Goal: Information Seeking & Learning: Learn about a topic

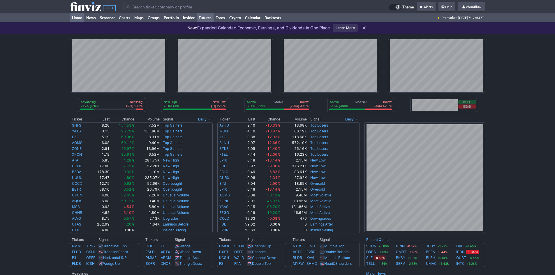
click at [208, 17] on link "Futures" at bounding box center [205, 17] width 17 height 9
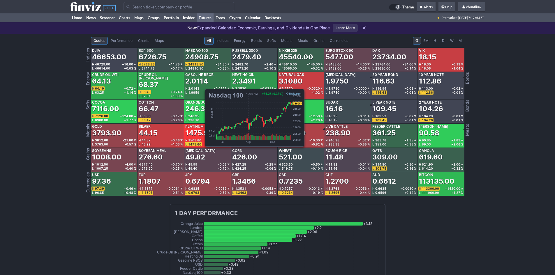
click at [202, 59] on div "24908.75" at bounding box center [201, 56] width 33 height 9
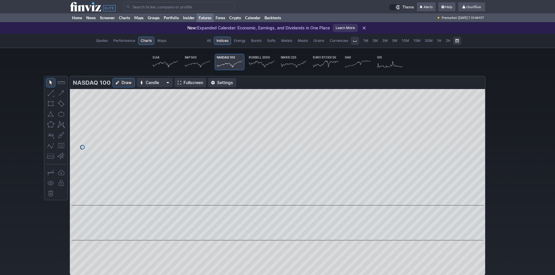
scroll to position [0, 36]
click at [186, 82] on span "Fullscreen" at bounding box center [194, 83] width 20 height 6
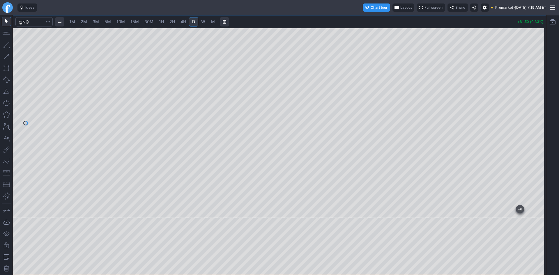
click at [122, 22] on span "10M" at bounding box center [121, 21] width 8 height 5
click at [539, 133] on div at bounding box center [540, 122] width 12 height 176
drag, startPoint x: 5, startPoint y: 171, endPoint x: 14, endPoint y: 168, distance: 8.9
click at [5, 171] on button "button" at bounding box center [6, 172] width 9 height 9
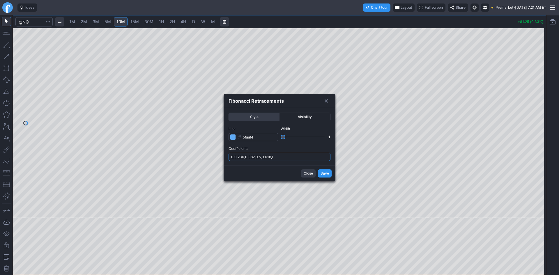
drag, startPoint x: 287, startPoint y: 157, endPoint x: 287, endPoint y: 161, distance: 4.1
click at [287, 157] on input "0,0.236,0.382,0.5,0.618,1" at bounding box center [280, 157] width 102 height 8
type input "0,0.236,0.382,0.5,0.618,1,.786"
click at [323, 173] on span "Save" at bounding box center [325, 174] width 8 height 6
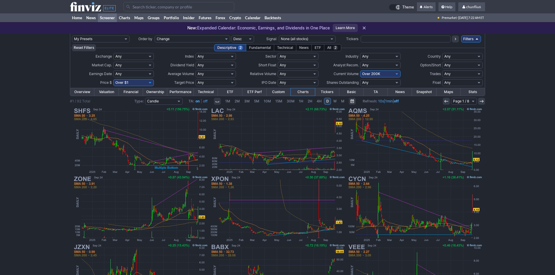
click at [376, 75] on select "Any Under 50K Under 100K Under 500K Under 750K Under 1M Over 0 Over 50K Over 10…" at bounding box center [380, 74] width 40 height 7
select select "o50"
click at [360, 71] on select "Any Under 50K Under 100K Under 500K Under 750K Under 1M Over 0 Over 50K Over 10…" at bounding box center [380, 74] width 40 height 7
click at [138, 83] on select "Any Under $1 Under $2 Under $3 Under $4 Under $5 Under $7 Under $10 Under $15 U…" at bounding box center [133, 82] width 40 height 7
select select "o10"
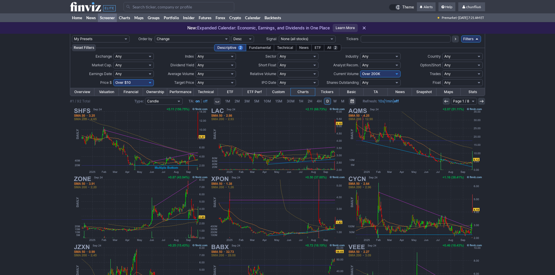
click at [113, 79] on select "Any Under $1 Under $2 Under $3 Under $4 Under $5 Under $7 Under $10 Under $15 U…" at bounding box center [133, 82] width 40 height 7
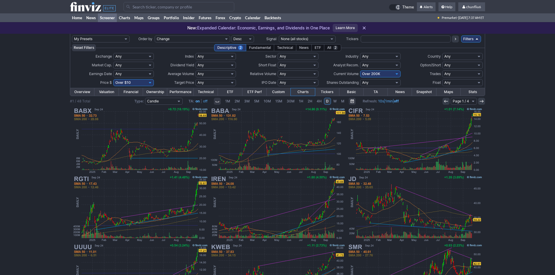
click at [383, 75] on select "Any Under 50K Under 100K Under 500K Under 750K Under 1M Over 0 Over 50K Over 10…" at bounding box center [380, 74] width 40 height 7
select select "o100"
click at [360, 71] on select "Any Under 50K Under 100K Under 500K Under 750K Under 1M Over 0 Over 50K Over 10…" at bounding box center [380, 74] width 40 height 7
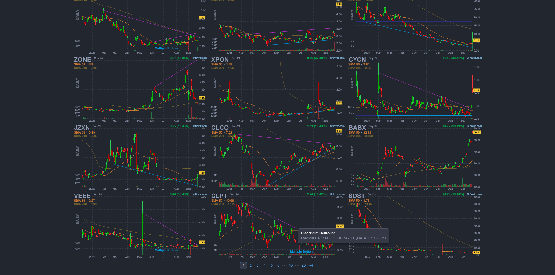
scroll to position [120, 0]
click at [313, 266] on use at bounding box center [311, 265] width 4 height 3
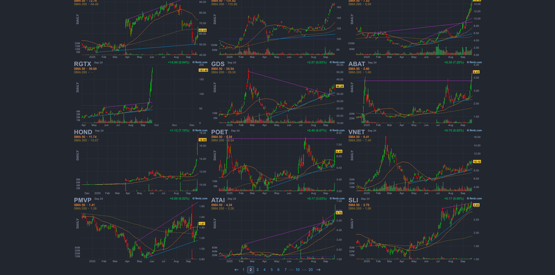
scroll to position [117, 0]
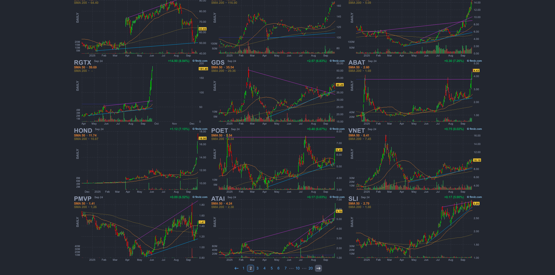
click at [319, 269] on use at bounding box center [318, 268] width 4 height 3
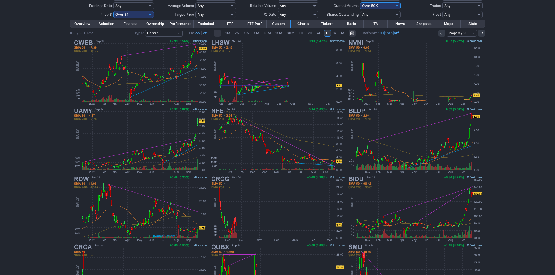
scroll to position [61, 0]
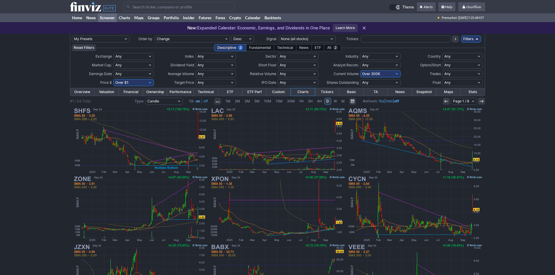
click at [150, 5] on input "Search" at bounding box center [179, 6] width 111 height 9
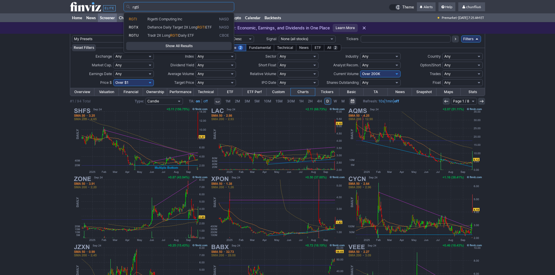
click at [137, 21] on span "RGTI" at bounding box center [138, 19] width 19 height 5
type input "RGTI"
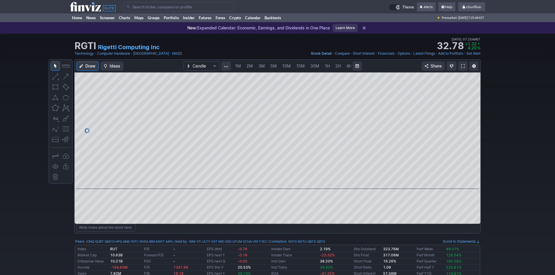
scroll to position [0, 31]
drag, startPoint x: 474, startPoint y: 116, endPoint x: 473, endPoint y: 136, distance: 20.4
click at [473, 136] on div at bounding box center [474, 129] width 12 height 102
click at [463, 67] on span at bounding box center [462, 66] width 3 height 5
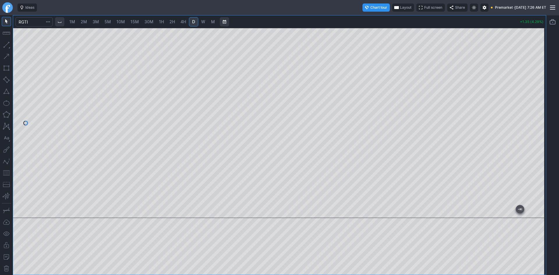
click at [73, 19] on span "1M" at bounding box center [72, 21] width 6 height 5
drag, startPoint x: 540, startPoint y: 83, endPoint x: 536, endPoint y: 98, distance: 15.1
click at [539, 93] on div at bounding box center [540, 122] width 12 height 176
drag, startPoint x: 539, startPoint y: 104, endPoint x: 535, endPoint y: 118, distance: 14.6
click at [537, 118] on div at bounding box center [540, 122] width 12 height 176
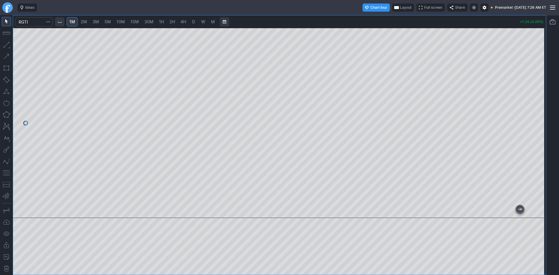
click at [7, 172] on button "button" at bounding box center [6, 172] width 9 height 9
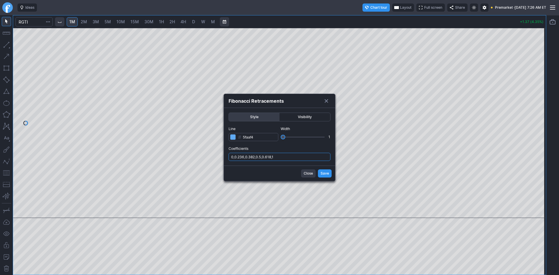
click at [294, 157] on input "0,0.236,0.382,0.5,0.618,1" at bounding box center [280, 157] width 102 height 8
type input "0,0.236,0.382,0.5,0.618,1,.786"
click at [327, 175] on span "Save" at bounding box center [325, 174] width 8 height 6
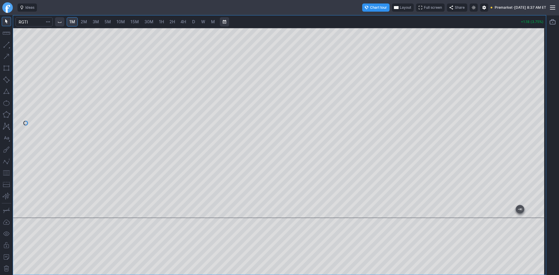
drag, startPoint x: 542, startPoint y: 83, endPoint x: 542, endPoint y: 90, distance: 7.0
click at [542, 90] on div at bounding box center [540, 122] width 12 height 176
click at [8, 91] on button "button" at bounding box center [6, 91] width 9 height 9
drag, startPoint x: 540, startPoint y: 101, endPoint x: 540, endPoint y: 117, distance: 15.4
click at [540, 117] on div at bounding box center [540, 122] width 12 height 176
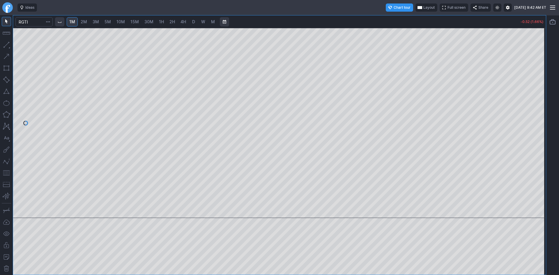
click at [87, 22] on span "2M" at bounding box center [84, 21] width 6 height 5
drag, startPoint x: 542, startPoint y: 118, endPoint x: 540, endPoint y: 141, distance: 22.8
click at [540, 141] on div at bounding box center [540, 122] width 12 height 176
click at [72, 21] on span "1M" at bounding box center [72, 21] width 6 height 5
click at [418, 7] on span "button" at bounding box center [419, 7] width 3 height 5
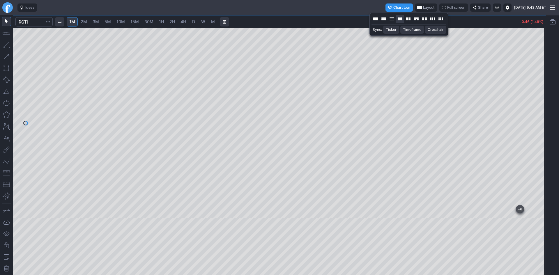
click at [400, 19] on button "Layout" at bounding box center [400, 19] width 8 height 8
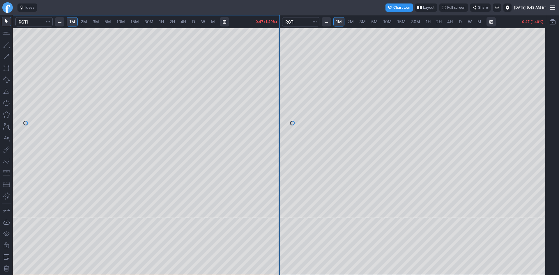
click at [375, 22] on span "5M" at bounding box center [374, 21] width 6 height 5
drag, startPoint x: 541, startPoint y: 77, endPoint x: 541, endPoint y: 100, distance: 22.7
click at [541, 100] on div at bounding box center [540, 122] width 12 height 176
click at [5, 173] on button "button" at bounding box center [6, 172] width 9 height 9
drag, startPoint x: 278, startPoint y: 138, endPoint x: 268, endPoint y: 153, distance: 18.2
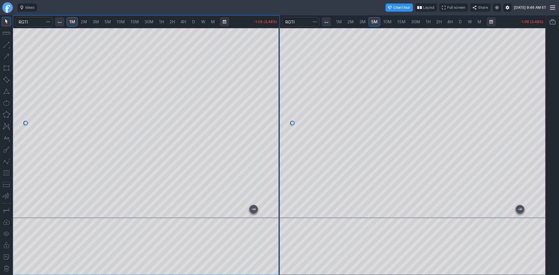
click at [274, 153] on div at bounding box center [273, 122] width 12 height 176
click at [8, 172] on button "button" at bounding box center [6, 172] width 9 height 9
drag, startPoint x: 539, startPoint y: 96, endPoint x: 541, endPoint y: 65, distance: 31.8
click at [541, 65] on div at bounding box center [540, 122] width 12 height 176
drag, startPoint x: 274, startPoint y: 89, endPoint x: 275, endPoint y: 93, distance: 3.8
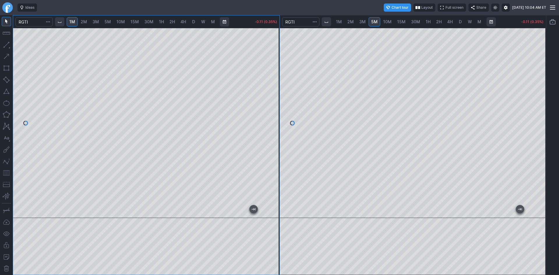
click at [275, 93] on div at bounding box center [273, 122] width 12 height 176
drag, startPoint x: 542, startPoint y: 88, endPoint x: 543, endPoint y: 103, distance: 15.7
click at [543, 103] on div at bounding box center [540, 122] width 12 height 176
click at [422, 8] on span "Layout" at bounding box center [427, 8] width 11 height 6
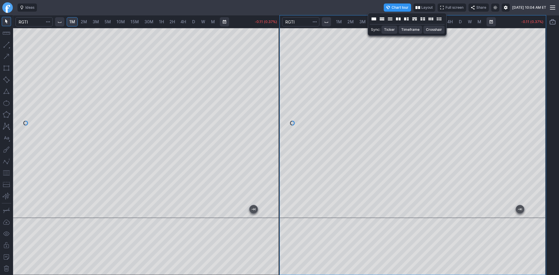
click at [373, 48] on div at bounding box center [279, 137] width 559 height 275
click at [388, 21] on span "10M" at bounding box center [387, 21] width 8 height 5
drag, startPoint x: 540, startPoint y: 91, endPoint x: 535, endPoint y: 118, distance: 26.8
click at [538, 117] on div at bounding box center [540, 122] width 12 height 176
click at [371, 22] on link "5M" at bounding box center [375, 21] width 12 height 9
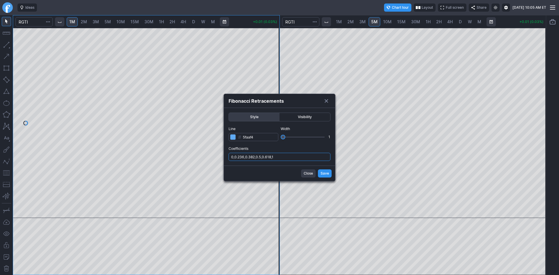
click at [305, 160] on input "0,0.236,0.382,0.5,0.618,1" at bounding box center [280, 157] width 102 height 8
type input "0,0.236,0.382,0.5,0.618,1,.786"
click at [322, 174] on span "Save" at bounding box center [325, 174] width 8 height 6
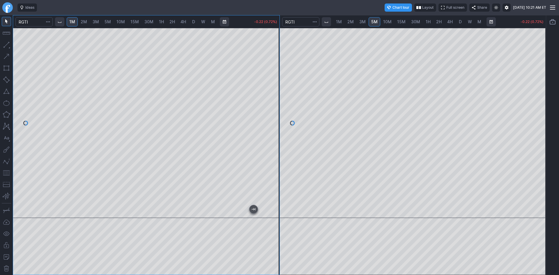
drag, startPoint x: 275, startPoint y: 103, endPoint x: 268, endPoint y: 131, distance: 29.0
click at [274, 123] on div at bounding box center [273, 122] width 12 height 176
drag, startPoint x: 537, startPoint y: 81, endPoint x: 535, endPoint y: 102, distance: 21.3
click at [535, 102] on div at bounding box center [540, 122] width 12 height 176
click at [6, 172] on button "button" at bounding box center [6, 172] width 9 height 9
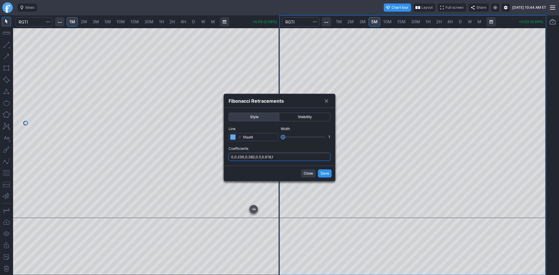
click at [299, 156] on input "0,0.236,0.382,0.5,0.618,1" at bounding box center [280, 157] width 102 height 8
type input "0,0.236,0.382,0.5,0.618,1,.786"
click at [327, 170] on button "Save" at bounding box center [325, 174] width 14 height 8
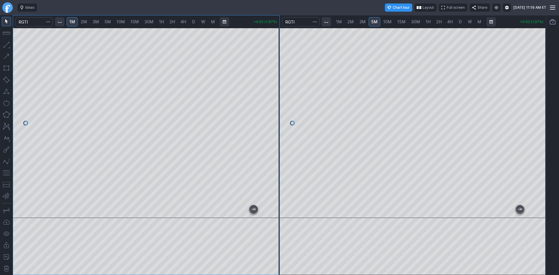
drag, startPoint x: 272, startPoint y: 98, endPoint x: 272, endPoint y: 101, distance: 3.5
click at [272, 101] on div at bounding box center [273, 122] width 12 height 176
drag, startPoint x: 279, startPoint y: 90, endPoint x: 278, endPoint y: 95, distance: 5.2
click at [278, 95] on div at bounding box center [273, 122] width 12 height 176
drag, startPoint x: 541, startPoint y: 111, endPoint x: 540, endPoint y: 130, distance: 18.9
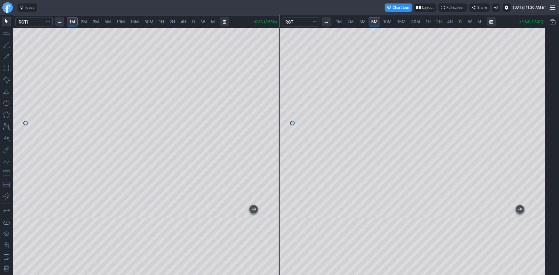
click at [540, 130] on div at bounding box center [540, 122] width 12 height 176
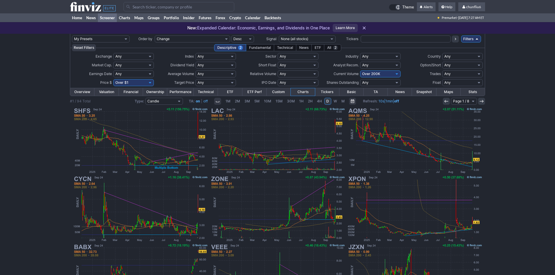
click at [145, 6] on input "Search" at bounding box center [179, 6] width 111 height 9
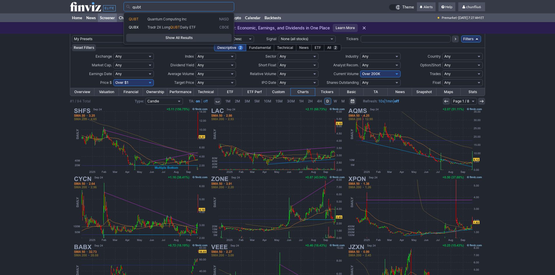
type input "qubt"
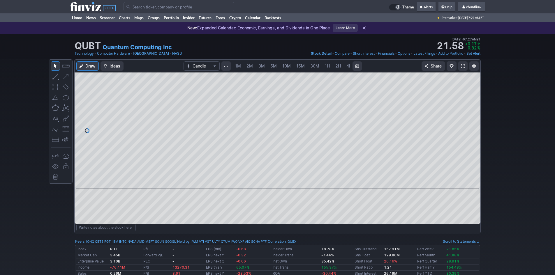
scroll to position [0, 31]
click at [463, 64] on span at bounding box center [462, 66] width 3 height 5
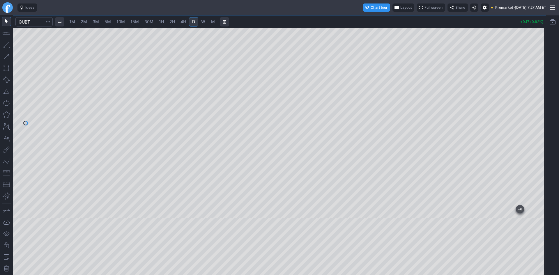
click at [75, 22] on span "1M" at bounding box center [72, 21] width 6 height 5
drag, startPoint x: 7, startPoint y: 174, endPoint x: 15, endPoint y: 169, distance: 9.5
click at [7, 174] on button "button" at bounding box center [6, 172] width 9 height 9
drag, startPoint x: 539, startPoint y: 87, endPoint x: 540, endPoint y: 97, distance: 10.2
click at [540, 97] on div at bounding box center [540, 122] width 12 height 176
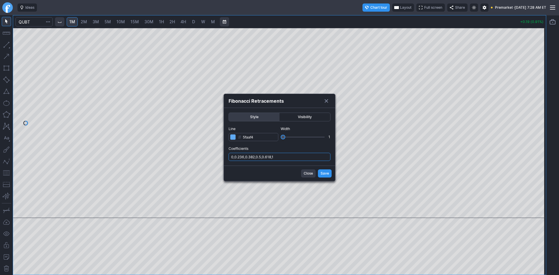
click at [295, 155] on input "0,0.236,0.382,0.5,0.618,1" at bounding box center [280, 157] width 102 height 8
type input "0,0.236,0.382,0.5,0.618,1,.786"
click at [325, 175] on span "Save" at bounding box center [325, 174] width 8 height 6
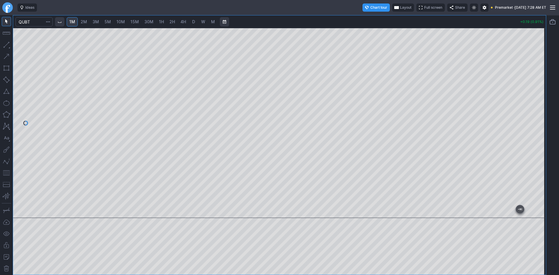
drag, startPoint x: 542, startPoint y: 91, endPoint x: 543, endPoint y: 111, distance: 20.4
click at [543, 111] on div at bounding box center [540, 122] width 12 height 176
click at [530, 137] on div at bounding box center [279, 123] width 533 height 190
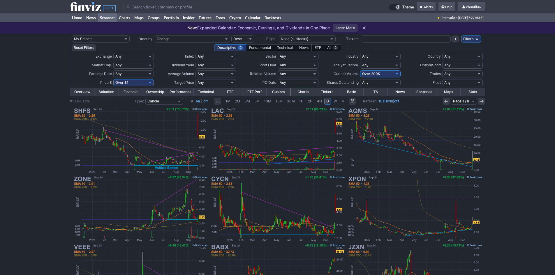
click at [148, 6] on input "Search" at bounding box center [179, 6] width 111 height 9
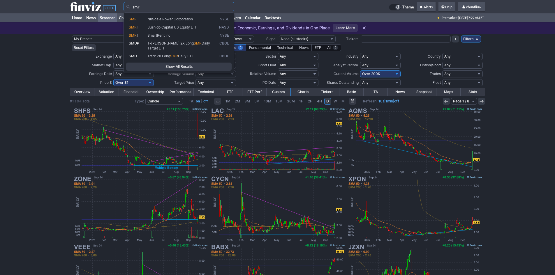
type input "smr"
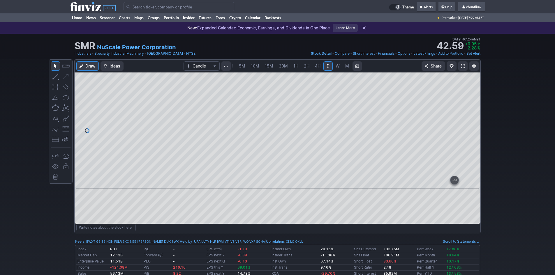
click at [463, 66] on span at bounding box center [462, 66] width 3 height 5
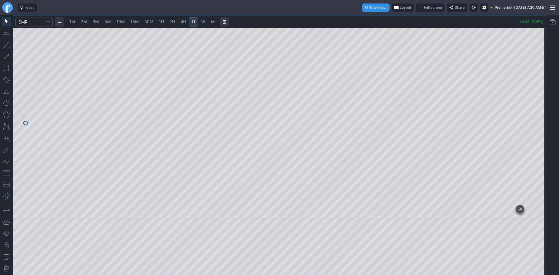
click at [400, 7] on span "Layout" at bounding box center [405, 8] width 11 height 6
click at [450, 51] on div at bounding box center [279, 137] width 559 height 275
click at [75, 21] on span "1M" at bounding box center [72, 21] width 6 height 5
drag, startPoint x: 541, startPoint y: 145, endPoint x: 540, endPoint y: 152, distance: 7.1
click at [540, 152] on div at bounding box center [540, 122] width 12 height 176
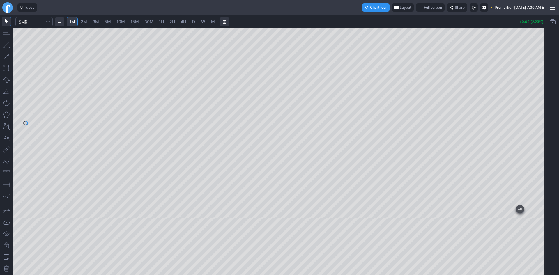
drag, startPoint x: 8, startPoint y: 175, endPoint x: 12, endPoint y: 173, distance: 4.6
click at [11, 174] on div at bounding box center [6, 145] width 13 height 260
drag, startPoint x: 6, startPoint y: 172, endPoint x: 10, endPoint y: 169, distance: 4.6
click at [6, 172] on button "button" at bounding box center [6, 172] width 9 height 9
drag, startPoint x: 537, startPoint y: 154, endPoint x: 539, endPoint y: 137, distance: 17.9
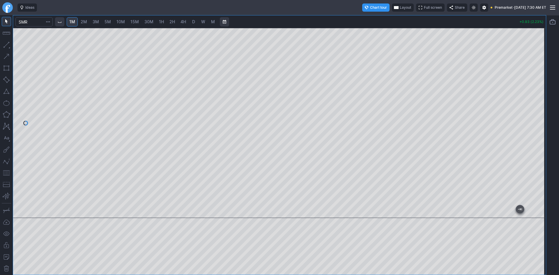
click at [539, 137] on div at bounding box center [540, 122] width 12 height 176
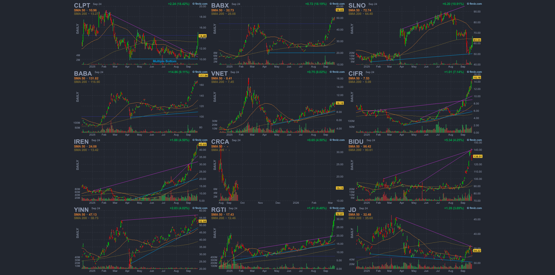
scroll to position [120, 0]
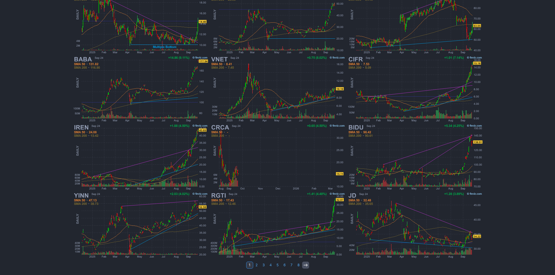
click at [306, 267] on use at bounding box center [306, 265] width 4 height 3
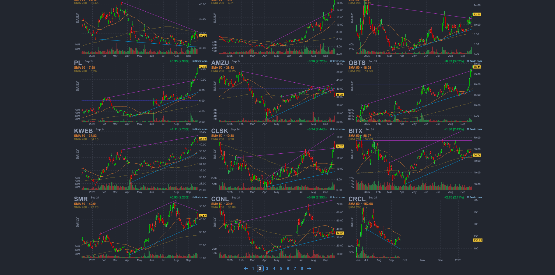
scroll to position [117, 0]
click at [306, 267] on link at bounding box center [309, 268] width 7 height 7
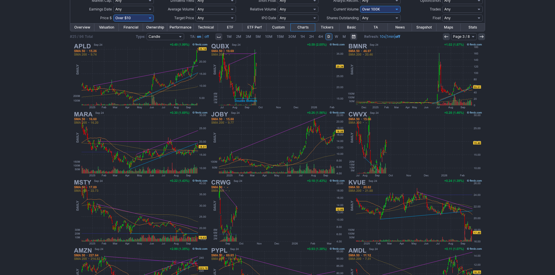
scroll to position [58, 0]
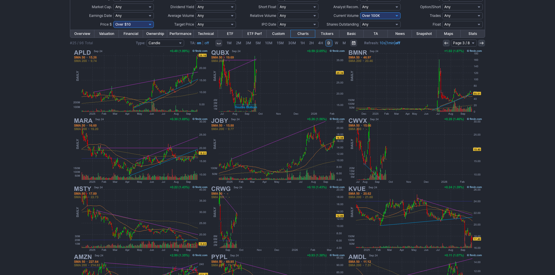
click at [444, 42] on icon at bounding box center [446, 43] width 5 height 5
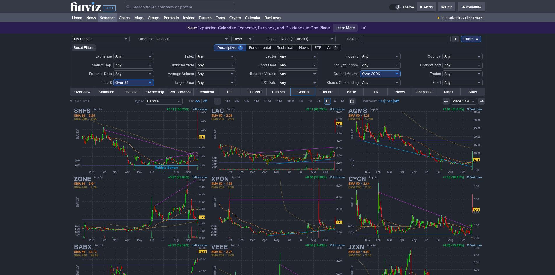
click at [136, 82] on select "Any Under $1 Under $2 Under $3 Under $4 Under $5 Under $7 Under $10 Under $15 U…" at bounding box center [133, 82] width 40 height 7
select select "o10"
click at [113, 79] on select "Any Under $1 Under $2 Under $3 Under $4 Under $5 Under $7 Under $10 Under $15 U…" at bounding box center [133, 82] width 40 height 7
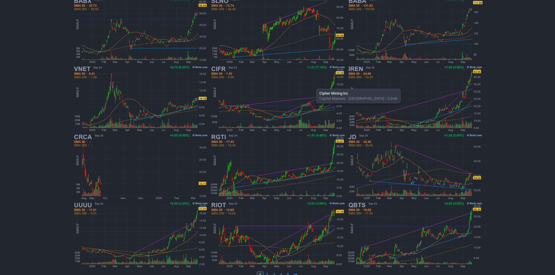
scroll to position [120, 0]
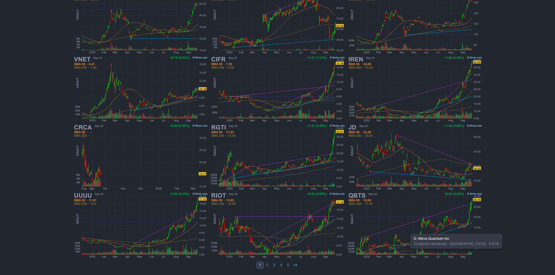
click at [408, 231] on img at bounding box center [415, 225] width 136 height 68
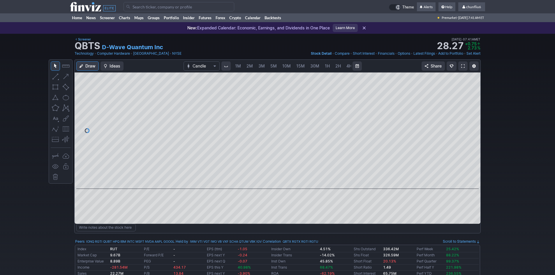
scroll to position [0, 31]
click at [241, 65] on span "5M" at bounding box center [242, 66] width 6 height 5
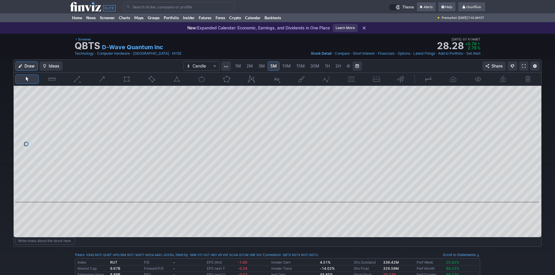
click at [241, 65] on link "1M" at bounding box center [237, 65] width 11 height 9
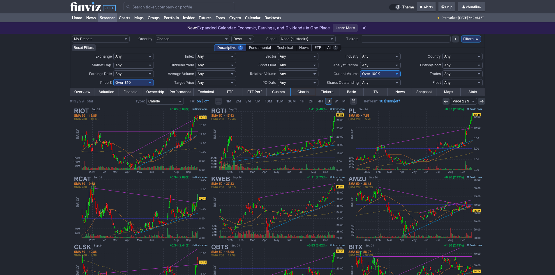
click at [445, 102] on icon at bounding box center [446, 101] width 5 height 5
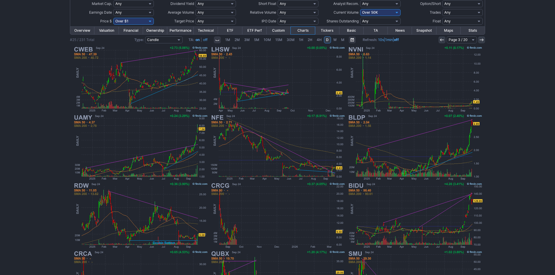
scroll to position [61, 0]
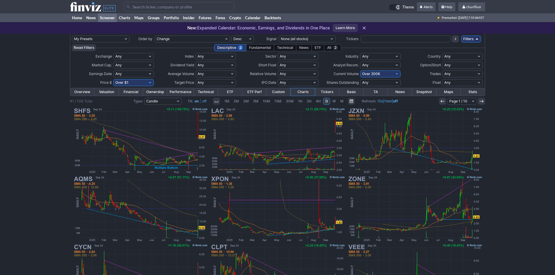
click at [155, 8] on input "Search" at bounding box center [179, 6] width 111 height 9
click at [279, 117] on img at bounding box center [277, 141] width 136 height 68
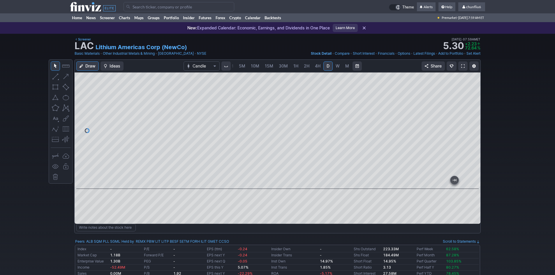
click at [461, 65] on span at bounding box center [462, 66] width 3 height 5
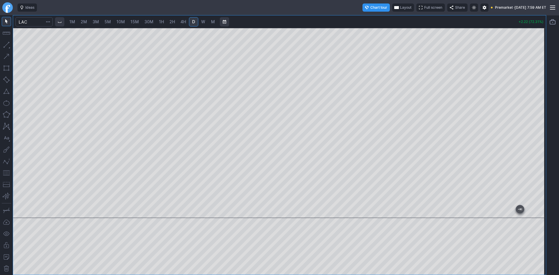
click at [400, 7] on span "Layout" at bounding box center [405, 8] width 11 height 6
click at [75, 22] on div at bounding box center [279, 137] width 559 height 275
click at [73, 22] on span "1M" at bounding box center [72, 21] width 6 height 5
drag, startPoint x: 537, startPoint y: 115, endPoint x: 535, endPoint y: 129, distance: 13.6
click at [535, 129] on div at bounding box center [540, 122] width 12 height 176
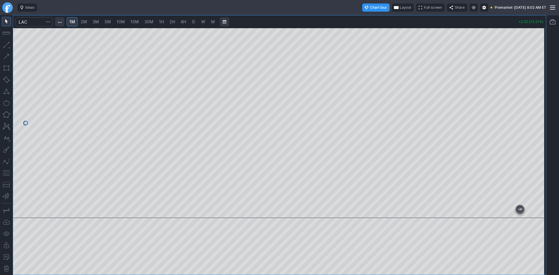
click at [7, 170] on button "button" at bounding box center [6, 172] width 9 height 9
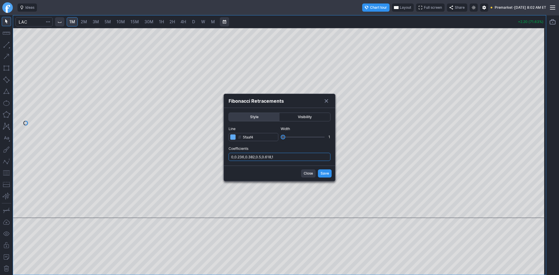
click at [289, 156] on input "0,0.236,0.382,0.5,0.618,1" at bounding box center [280, 157] width 102 height 8
type input "0,0.236,0.382,0.5,0.618,1,.786"
click at [325, 173] on span "Save" at bounding box center [325, 174] width 8 height 6
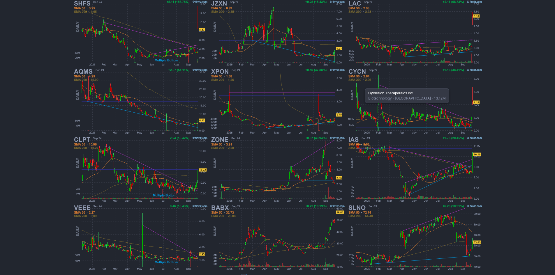
scroll to position [120, 0]
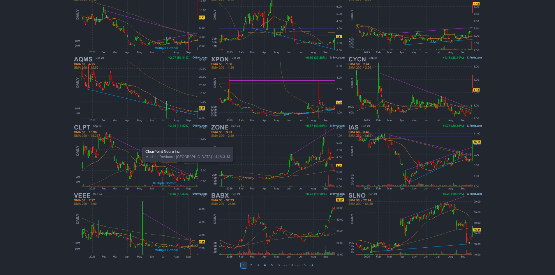
click at [139, 144] on img at bounding box center [140, 157] width 136 height 68
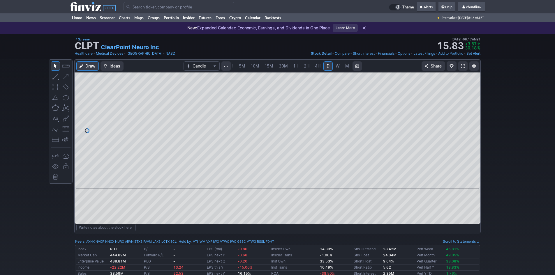
click at [462, 65] on span at bounding box center [462, 66] width 3 height 5
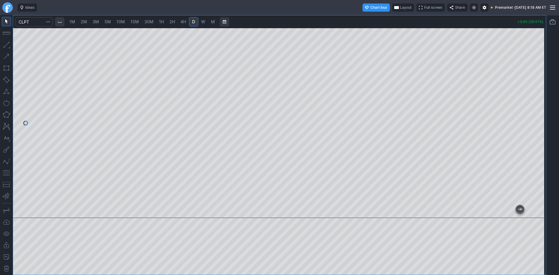
click at [392, 6] on button "Layout" at bounding box center [403, 7] width 22 height 8
click at [475, 96] on div at bounding box center [279, 137] width 559 height 275
click at [5, 174] on button "button" at bounding box center [6, 172] width 9 height 9
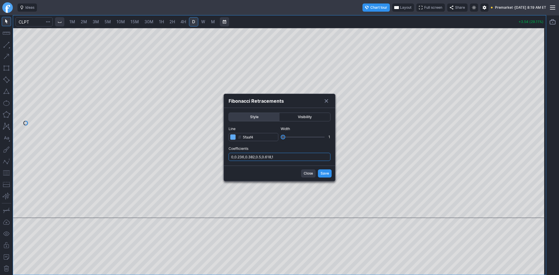
drag, startPoint x: 291, startPoint y: 156, endPoint x: 293, endPoint y: 160, distance: 4.4
click at [292, 156] on input "0,0.236,0.382,0.5,0.618,1" at bounding box center [280, 157] width 102 height 8
type input "0,0.236,0.382,0.5,0.618,1,.786"
click at [322, 174] on span "Save" at bounding box center [325, 174] width 8 height 6
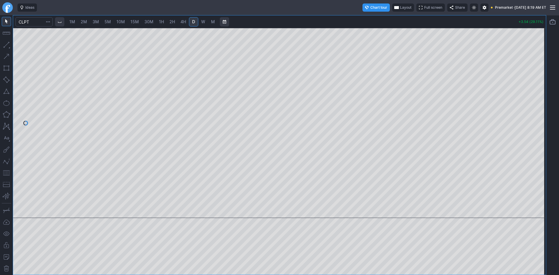
click at [400, 6] on span "Layout" at bounding box center [405, 8] width 11 height 6
click at [376, 18] on button "Layout" at bounding box center [377, 19] width 8 height 8
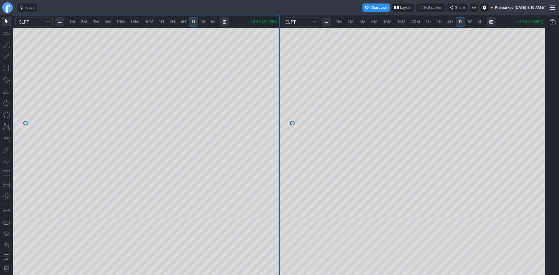
click at [75, 24] on span "1M" at bounding box center [72, 21] width 6 height 5
drag, startPoint x: 274, startPoint y: 108, endPoint x: 270, endPoint y: 123, distance: 15.3
click at [270, 123] on div at bounding box center [273, 122] width 12 height 176
drag, startPoint x: 274, startPoint y: 140, endPoint x: 271, endPoint y: 169, distance: 29.6
click at [271, 169] on div at bounding box center [273, 122] width 12 height 176
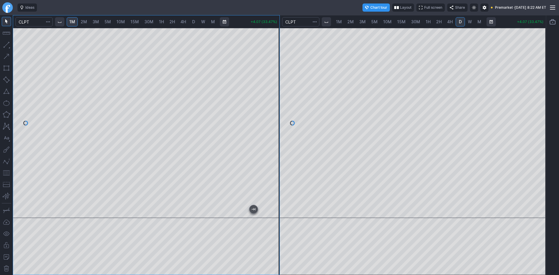
click at [7, 171] on button "button" at bounding box center [6, 172] width 9 height 9
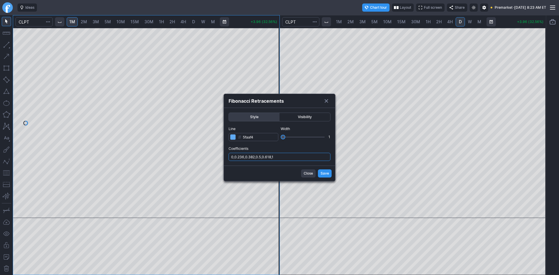
click at [291, 156] on input "0,0.236,0.382,0.5,0.618,1" at bounding box center [280, 157] width 102 height 8
type input "0,0.236,0.382,0.5,0.618,1,.786"
click at [325, 173] on span "Save" at bounding box center [325, 174] width 8 height 6
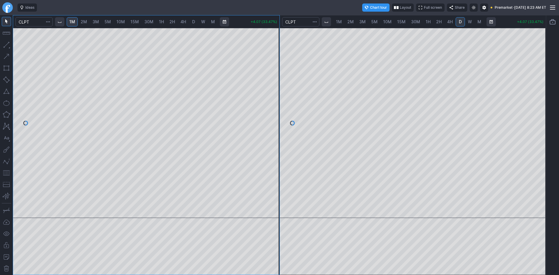
click at [291, 81] on div "1M 2M 3M 5M 10M 15M 30M 1H 2H 4H D W M +4.07 (33.47%) 1M 2M 3M 5M 10M 15M 30M 1…" at bounding box center [280, 145] width 534 height 260
drag, startPoint x: 272, startPoint y: 131, endPoint x: 272, endPoint y: 148, distance: 17.5
click at [272, 148] on div at bounding box center [273, 122] width 12 height 176
click at [8, 173] on button "button" at bounding box center [6, 172] width 9 height 9
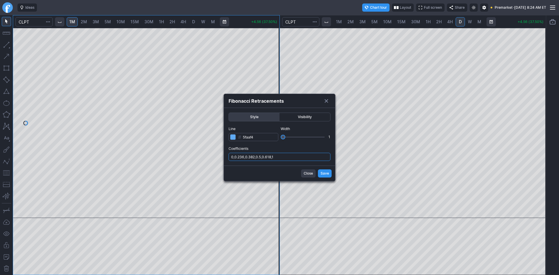
click at [300, 156] on input "0,0.236,0.382,0.5,0.618,1" at bounding box center [280, 157] width 102 height 8
type input "0,0.236,0.382,0.5,0.618,1,.786"
click at [324, 175] on span "Save" at bounding box center [325, 174] width 8 height 6
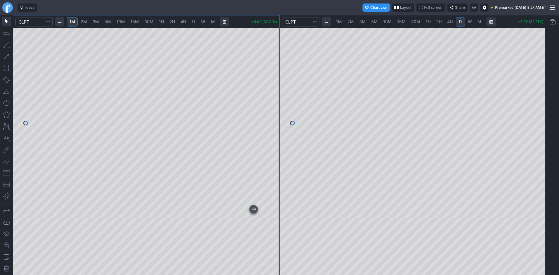
click at [274, 144] on div at bounding box center [273, 122] width 12 height 176
drag, startPoint x: 278, startPoint y: 126, endPoint x: 268, endPoint y: 148, distance: 23.5
click at [274, 143] on div at bounding box center [273, 122] width 12 height 176
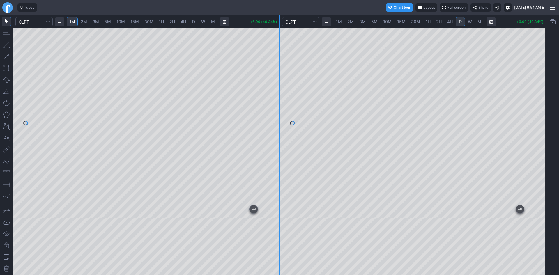
drag, startPoint x: 538, startPoint y: 80, endPoint x: 537, endPoint y: 91, distance: 10.8
click at [537, 91] on div at bounding box center [540, 122] width 12 height 176
drag, startPoint x: 274, startPoint y: 148, endPoint x: 272, endPoint y: 158, distance: 10.1
click at [272, 158] on div at bounding box center [273, 122] width 12 height 176
drag, startPoint x: 273, startPoint y: 78, endPoint x: 273, endPoint y: 100, distance: 21.6
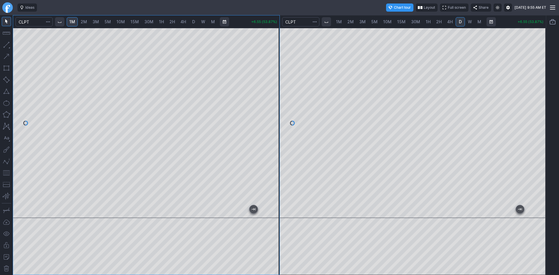
click at [273, 100] on div at bounding box center [273, 122] width 12 height 176
drag, startPoint x: 541, startPoint y: 74, endPoint x: 536, endPoint y: 95, distance: 21.6
click at [540, 92] on div at bounding box center [540, 122] width 12 height 176
drag, startPoint x: 546, startPoint y: 84, endPoint x: 538, endPoint y: 106, distance: 23.3
click at [538, 106] on div "1M 2M 3M 5M 10M 15M 30M 1H 2H 4H D W M +6.60 (54.26%) 1M 2M 3M 5M 10M 15M 30M 1…" at bounding box center [280, 145] width 534 height 260
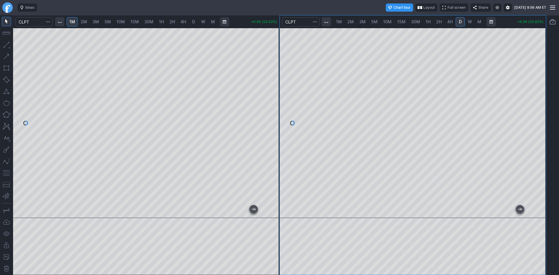
drag, startPoint x: 537, startPoint y: 99, endPoint x: 535, endPoint y: 118, distance: 19.0
click at [535, 118] on div at bounding box center [540, 122] width 12 height 176
click at [270, 91] on div at bounding box center [146, 123] width 267 height 190
drag, startPoint x: 277, startPoint y: 121, endPoint x: 279, endPoint y: 99, distance: 21.6
click at [279, 99] on div at bounding box center [273, 122] width 12 height 176
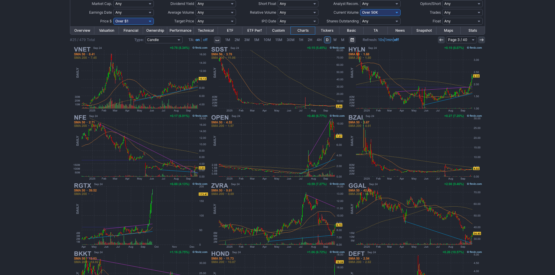
click at [376, 12] on select "Any Under 50K Under 100K Under 500K Under 750K Under 1M Over 0 Over 50K Over 10…" at bounding box center [380, 12] width 40 height 7
select select "o200"
click at [360, 9] on select "Any Under 50K Under 100K Under 500K Under 750K Under 1M Over 0 Over 50K Over 10…" at bounding box center [380, 12] width 40 height 7
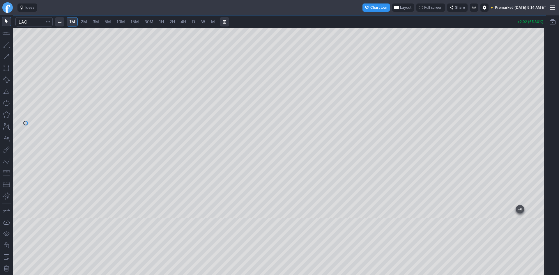
click at [532, 80] on div at bounding box center [279, 123] width 533 height 190
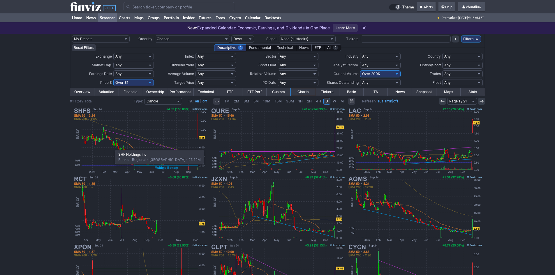
click at [112, 147] on img at bounding box center [140, 141] width 136 height 68
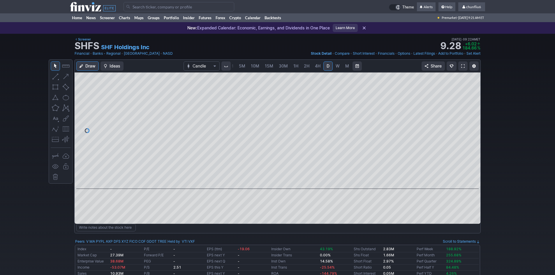
click at [460, 66] on link at bounding box center [462, 65] width 9 height 9
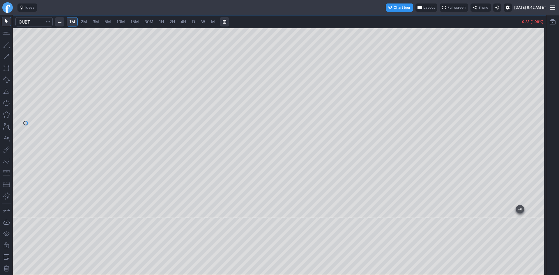
drag, startPoint x: 543, startPoint y: 110, endPoint x: 542, endPoint y: 132, distance: 22.7
click at [542, 132] on div at bounding box center [540, 122] width 12 height 176
drag, startPoint x: 537, startPoint y: 118, endPoint x: 535, endPoint y: 136, distance: 17.9
click at [537, 136] on div at bounding box center [540, 122] width 12 height 176
drag, startPoint x: 539, startPoint y: 77, endPoint x: 539, endPoint y: 103, distance: 25.3
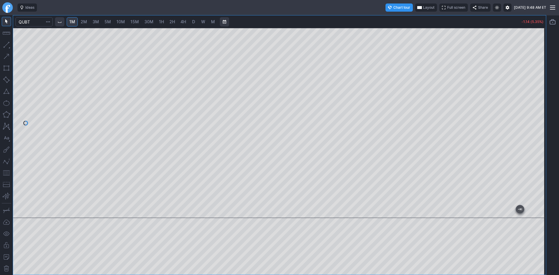
click at [540, 104] on div at bounding box center [540, 122] width 12 height 176
click at [400, 8] on span "Layout" at bounding box center [405, 8] width 11 height 6
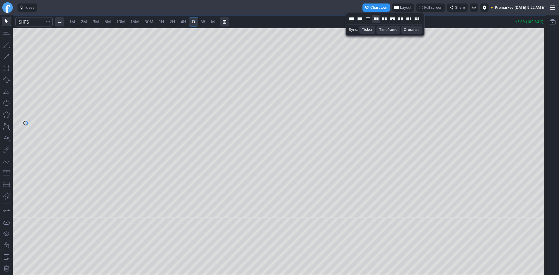
click at [378, 18] on button "Layout" at bounding box center [376, 19] width 8 height 8
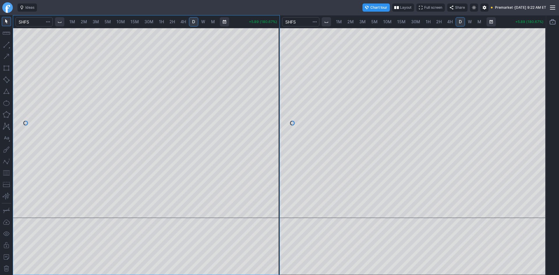
drag, startPoint x: 539, startPoint y: 98, endPoint x: 539, endPoint y: 138, distance: 40.2
click at [539, 138] on div at bounding box center [540, 122] width 12 height 176
click at [6, 172] on button "button" at bounding box center [6, 172] width 9 height 9
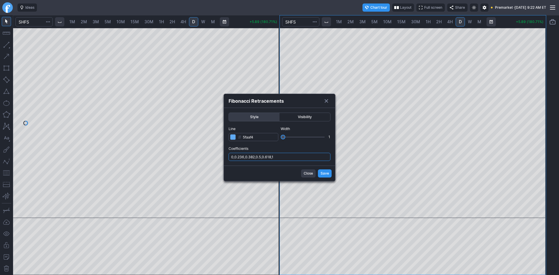
click at [301, 157] on input "0,0.236,0.382,0.5,0.618,1" at bounding box center [280, 157] width 102 height 8
type input "0,0.236,0.382,0.5,0.618,1,.786"
click at [326, 175] on span "Save" at bounding box center [325, 174] width 8 height 6
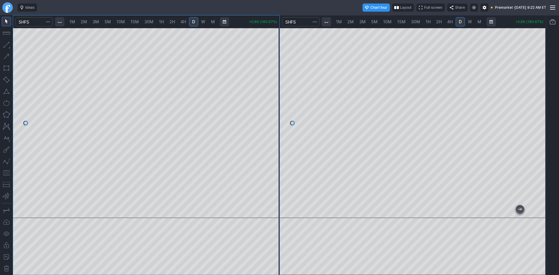
click at [75, 22] on span "1M" at bounding box center [72, 21] width 6 height 5
drag, startPoint x: 276, startPoint y: 100, endPoint x: 276, endPoint y: 105, distance: 4.4
click at [276, 105] on div at bounding box center [273, 122] width 12 height 176
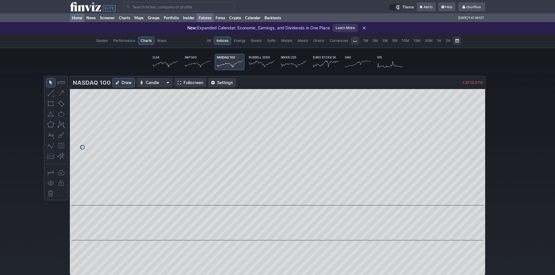
scroll to position [0, 36]
click at [79, 17] on link "Home" at bounding box center [77, 17] width 14 height 9
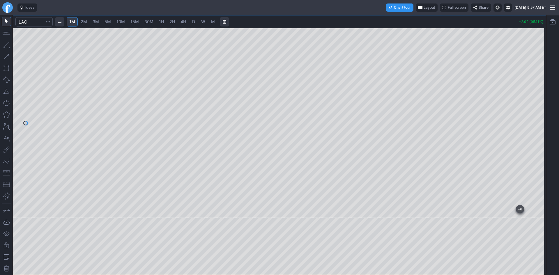
drag, startPoint x: 546, startPoint y: 87, endPoint x: 546, endPoint y: 96, distance: 9.3
click at [546, 96] on div at bounding box center [540, 122] width 12 height 176
drag, startPoint x: 540, startPoint y: 114, endPoint x: 538, endPoint y: 133, distance: 19.0
click at [538, 133] on div at bounding box center [540, 122] width 12 height 176
click at [6, 171] on button "button" at bounding box center [6, 172] width 9 height 9
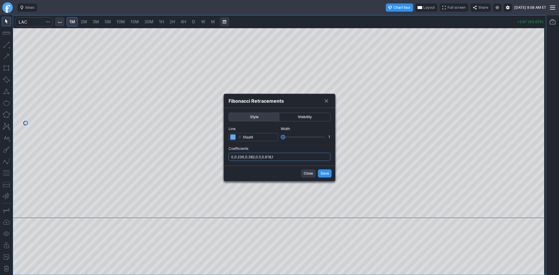
click at [312, 155] on input "0,0.236,0.382,0.5,0.618,1" at bounding box center [280, 157] width 102 height 8
type input "0,0.236,0.382,0.5,0.618,1,.786"
click at [329, 175] on span "Save" at bounding box center [325, 174] width 8 height 6
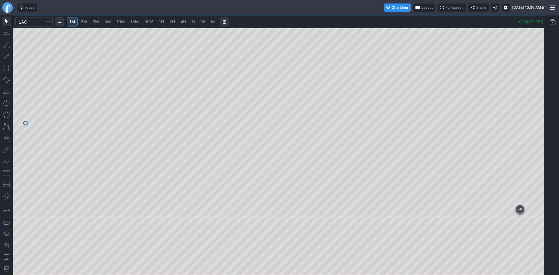
click at [537, 114] on div at bounding box center [540, 122] width 12 height 176
drag, startPoint x: 537, startPoint y: 150, endPoint x: 537, endPoint y: 146, distance: 4.4
click at [537, 146] on div at bounding box center [540, 122] width 12 height 176
click at [85, 20] on span "2M" at bounding box center [84, 21] width 6 height 5
click at [533, 127] on div at bounding box center [279, 123] width 533 height 190
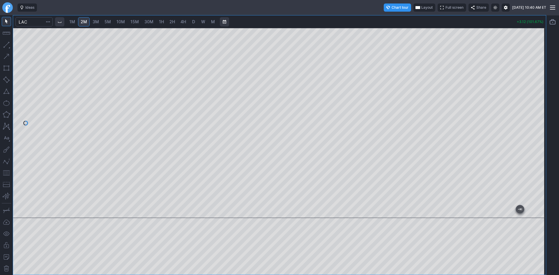
drag, startPoint x: 0, startPoint y: 132, endPoint x: 6, endPoint y: 172, distance: 41.0
click at [6, 172] on button "button" at bounding box center [6, 172] width 9 height 9
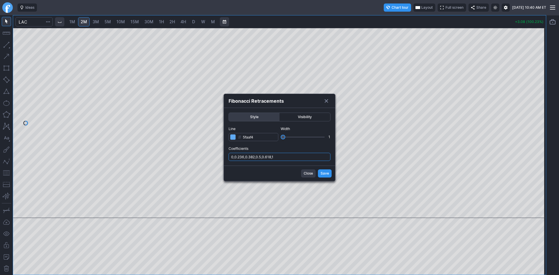
drag, startPoint x: 288, startPoint y: 159, endPoint x: 292, endPoint y: 161, distance: 5.3
click at [288, 159] on input "0,0.236,0.382,0.5,0.618,1" at bounding box center [280, 157] width 102 height 8
type input "0,0.236,0.382,0.5,0.618,1,.786,1.236"
click at [323, 175] on span "Save" at bounding box center [325, 174] width 8 height 6
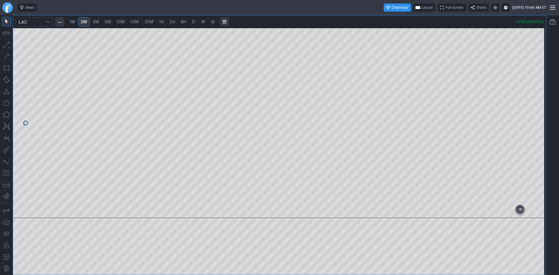
click at [519, 128] on div at bounding box center [279, 123] width 533 height 190
drag, startPoint x: 538, startPoint y: 104, endPoint x: 535, endPoint y: 112, distance: 9.5
click at [535, 112] on div at bounding box center [540, 122] width 12 height 176
drag, startPoint x: 541, startPoint y: 117, endPoint x: 535, endPoint y: 111, distance: 8.4
click at [535, 111] on div at bounding box center [540, 122] width 12 height 176
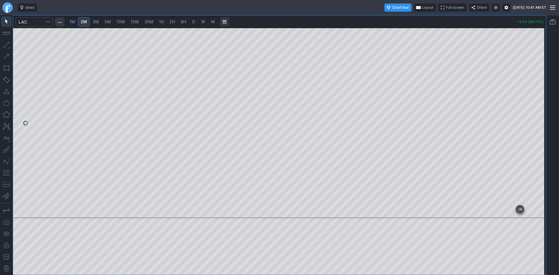
drag, startPoint x: 544, startPoint y: 123, endPoint x: 538, endPoint y: 111, distance: 13.3
click at [539, 111] on div at bounding box center [540, 122] width 12 height 176
drag, startPoint x: 536, startPoint y: 121, endPoint x: 537, endPoint y: 116, distance: 5.3
click at [537, 116] on div at bounding box center [540, 122] width 12 height 176
click at [7, 174] on button "button" at bounding box center [6, 172] width 9 height 9
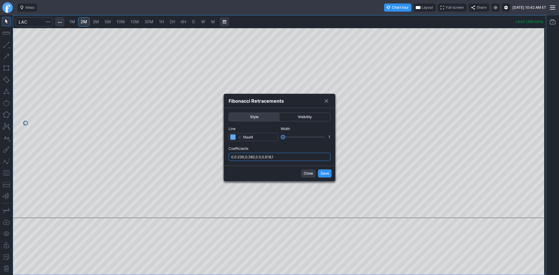
drag, startPoint x: 279, startPoint y: 156, endPoint x: 281, endPoint y: 159, distance: 4.6
click at [279, 156] on input "0,0.236,0.382,0.5,0.618,1" at bounding box center [280, 157] width 102 height 8
type input "0,0.236,0.382,0.5,0.618,1,.786"
click at [327, 174] on span "Save" at bounding box center [325, 174] width 8 height 6
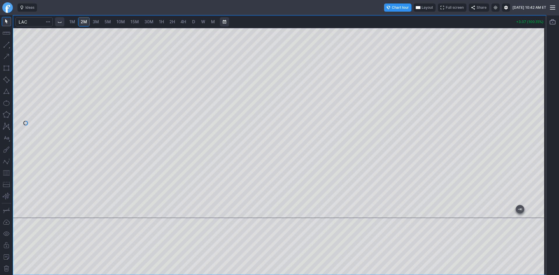
drag, startPoint x: 537, startPoint y: 140, endPoint x: 537, endPoint y: 135, distance: 4.1
click at [537, 135] on div at bounding box center [540, 122] width 12 height 176
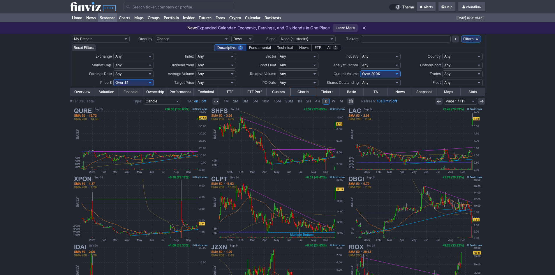
click at [384, 75] on select "Any Under 50K Under 100K Under 500K Under 750K Under 1M Over 0 Over 50K Over 10…" at bounding box center [380, 74] width 40 height 7
select select "o300"
click at [360, 71] on select "Any Under 50K Under 100K Under 500K Under 750K Under 1M Over 0 Over 50K Over 10…" at bounding box center [380, 74] width 40 height 7
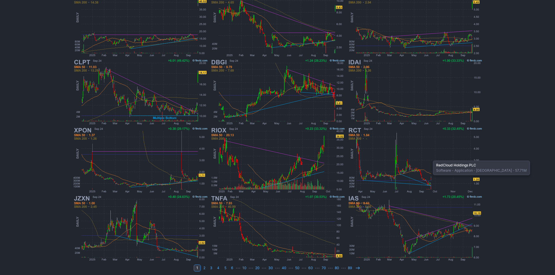
scroll to position [120, 0]
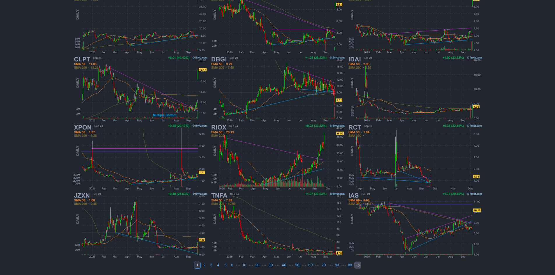
click at [354, 265] on link at bounding box center [357, 265] width 7 height 7
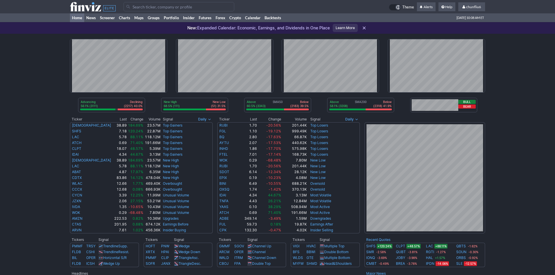
click at [135, 8] on input "Search" at bounding box center [179, 6] width 111 height 9
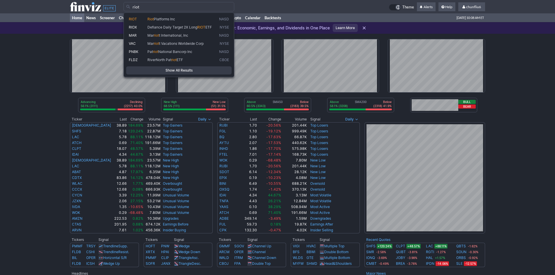
type input "riot"
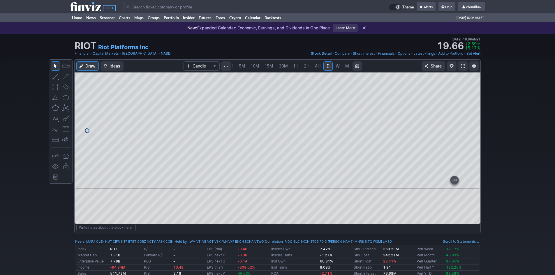
click at [460, 64] on link at bounding box center [462, 65] width 9 height 9
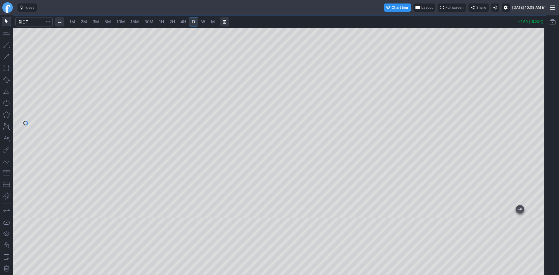
drag, startPoint x: 542, startPoint y: 88, endPoint x: 535, endPoint y: 128, distance: 40.5
click at [535, 128] on div at bounding box center [540, 122] width 12 height 176
click at [3, 174] on button "button" at bounding box center [6, 172] width 9 height 9
drag, startPoint x: 545, startPoint y: 99, endPoint x: 541, endPoint y: 107, distance: 9.0
click at [541, 107] on div at bounding box center [540, 122] width 12 height 176
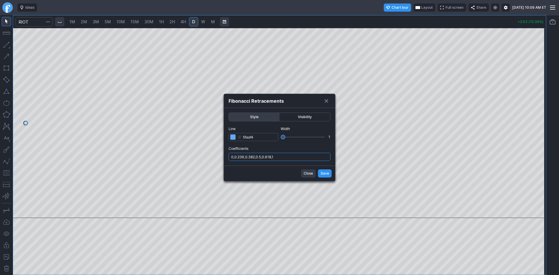
drag, startPoint x: 282, startPoint y: 156, endPoint x: 283, endPoint y: 159, distance: 3.3
click at [282, 156] on input "0,0.236,0.382,0.5,0.618,1" at bounding box center [280, 157] width 102 height 8
type input "0,0.236,0.382,0.5,0.618,1,.786"
click at [327, 176] on span "Save" at bounding box center [325, 174] width 8 height 6
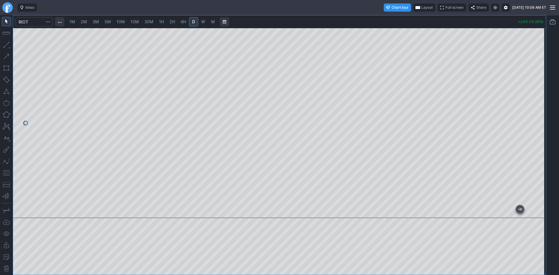
click at [422, 8] on span "Layout" at bounding box center [427, 8] width 11 height 6
click at [397, 18] on button "Layout" at bounding box center [398, 19] width 8 height 8
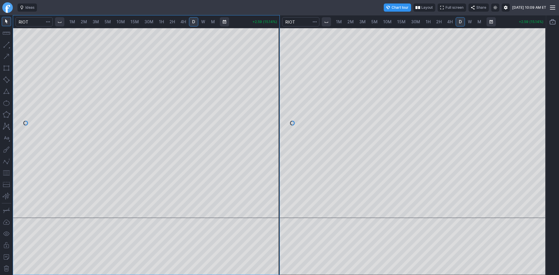
drag, startPoint x: 546, startPoint y: 95, endPoint x: 544, endPoint y: 117, distance: 22.2
click at [544, 117] on div at bounding box center [540, 122] width 12 height 176
click at [75, 20] on span "1M" at bounding box center [72, 21] width 6 height 5
click at [85, 22] on span "2M" at bounding box center [84, 21] width 6 height 5
drag, startPoint x: 273, startPoint y: 53, endPoint x: 269, endPoint y: 110, distance: 56.7
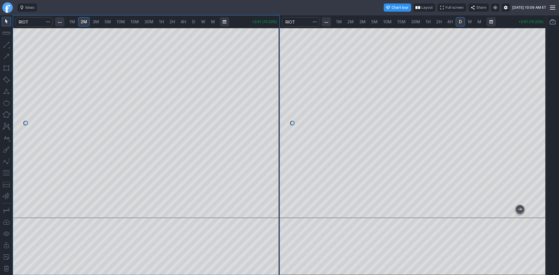
click at [273, 108] on div at bounding box center [273, 122] width 12 height 176
click at [75, 23] on span "1M" at bounding box center [72, 21] width 6 height 5
drag, startPoint x: 277, startPoint y: 78, endPoint x: 268, endPoint y: 132, distance: 54.1
click at [268, 132] on div at bounding box center [273, 122] width 12 height 176
drag, startPoint x: 6, startPoint y: 172, endPoint x: 14, endPoint y: 169, distance: 8.2
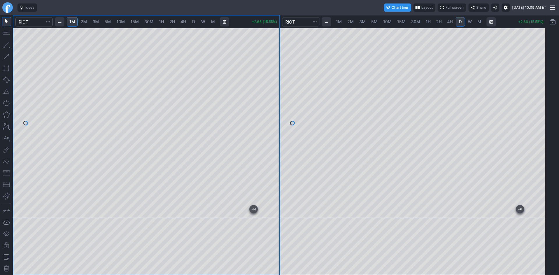
click at [7, 172] on button "button" at bounding box center [6, 172] width 9 height 9
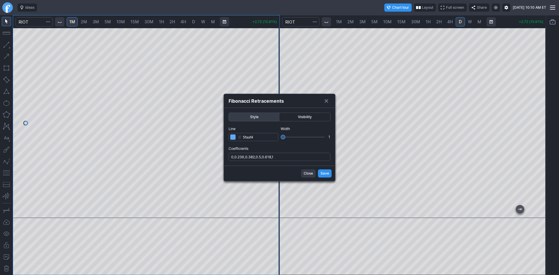
click at [290, 162] on div "Style Visibility Line # 5faaf4 Width 1 Coefficients 0,0.236,0.382,0.5,0.618,1" at bounding box center [279, 137] width 111 height 58
click at [290, 158] on input "0,0.236,0.382,0.5,0.618,1" at bounding box center [280, 157] width 102 height 8
type input "0,0.236,0.382,0.5,0.618,1,.786"
click at [322, 174] on span "Save" at bounding box center [325, 174] width 8 height 6
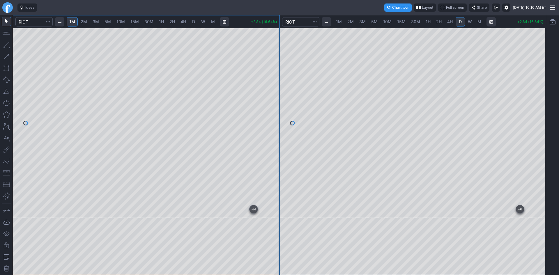
drag, startPoint x: 540, startPoint y: 69, endPoint x: 540, endPoint y: 94, distance: 25.1
click at [540, 94] on div at bounding box center [540, 122] width 12 height 176
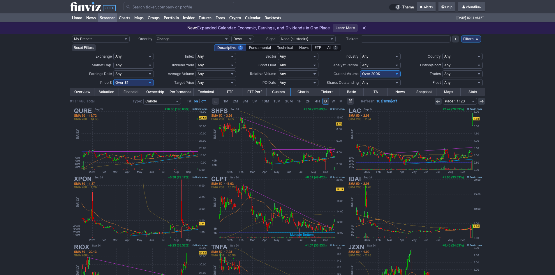
click at [159, 5] on input "Search" at bounding box center [179, 6] width 111 height 9
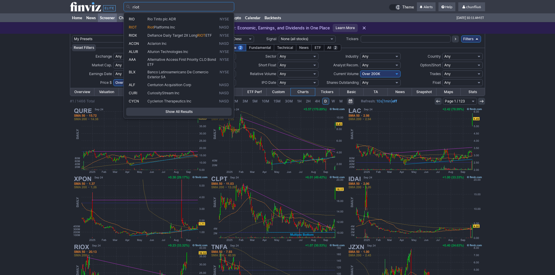
type input "riot"
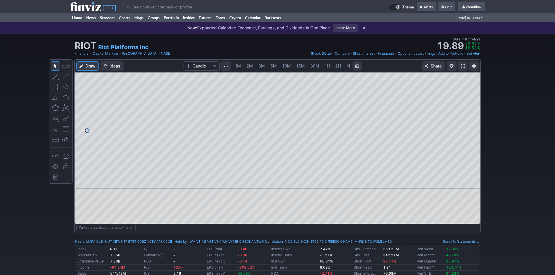
scroll to position [0, 31]
click at [463, 65] on span at bounding box center [462, 66] width 3 height 5
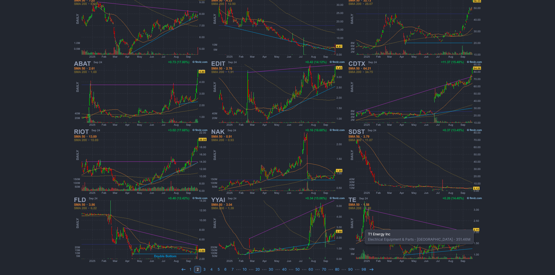
scroll to position [120, 0]
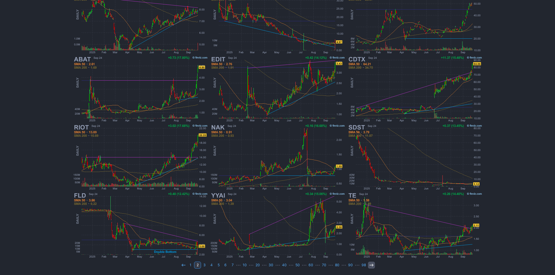
click at [369, 266] on icon at bounding box center [371, 265] width 5 height 5
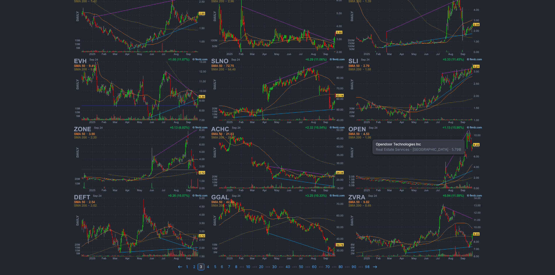
scroll to position [120, 0]
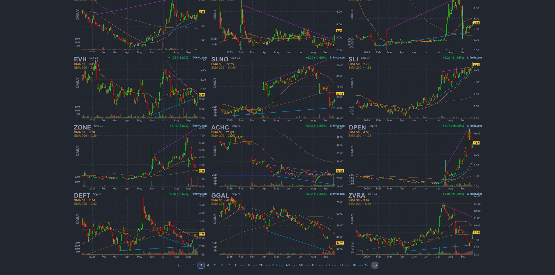
click at [373, 264] on icon at bounding box center [375, 265] width 5 height 5
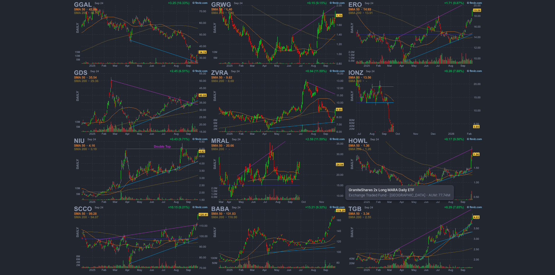
scroll to position [120, 0]
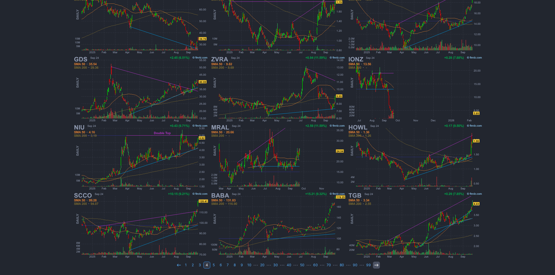
click at [376, 266] on icon at bounding box center [376, 265] width 5 height 5
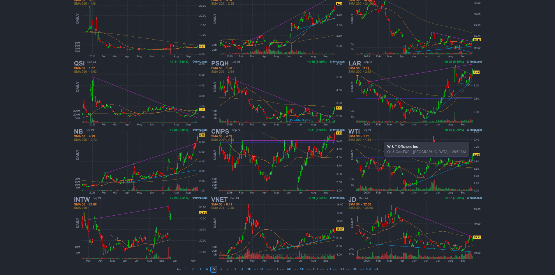
scroll to position [117, 0]
click at [375, 267] on icon at bounding box center [376, 268] width 5 height 5
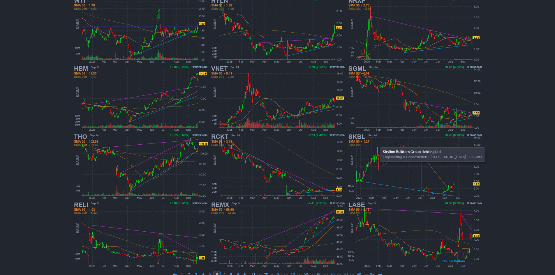
scroll to position [120, 0]
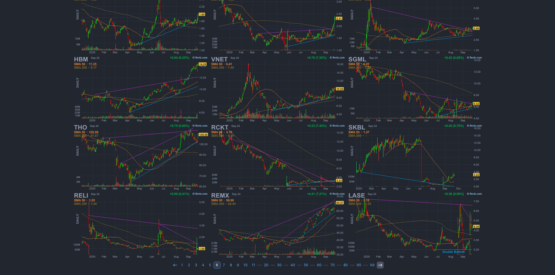
click at [378, 265] on icon at bounding box center [380, 265] width 5 height 5
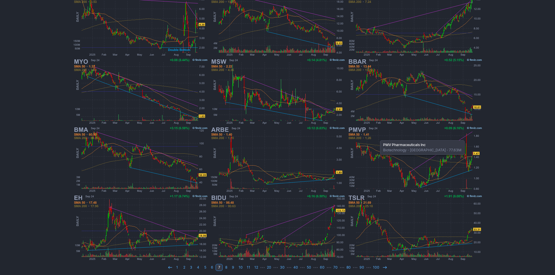
scroll to position [120, 0]
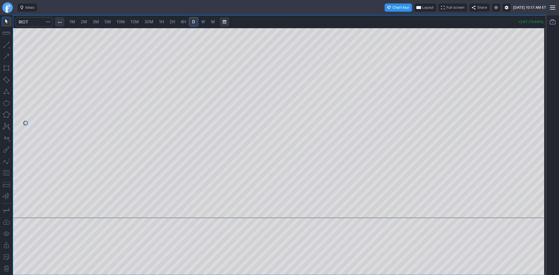
click at [86, 19] on span "2M" at bounding box center [84, 21] width 6 height 5
click at [529, 119] on div at bounding box center [279, 123] width 533 height 190
click at [97, 18] on link "3M" at bounding box center [96, 21] width 12 height 9
drag, startPoint x: 542, startPoint y: 62, endPoint x: 542, endPoint y: 107, distance: 45.4
click at [542, 107] on div at bounding box center [540, 122] width 12 height 176
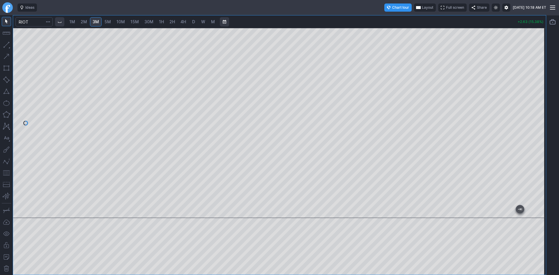
drag, startPoint x: 8, startPoint y: 175, endPoint x: 11, endPoint y: 173, distance: 4.2
click at [9, 174] on button "button" at bounding box center [6, 172] width 9 height 9
click at [109, 24] on span "5M" at bounding box center [108, 22] width 6 height 6
drag, startPoint x: 541, startPoint y: 62, endPoint x: 539, endPoint y: 110, distance: 48.1
click at [539, 110] on div at bounding box center [540, 122] width 12 height 176
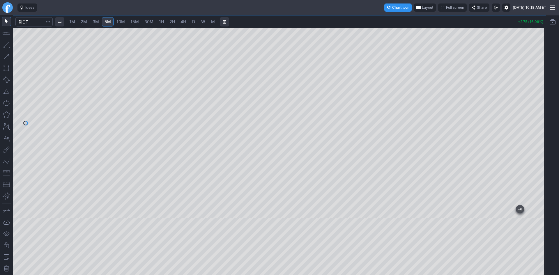
click at [7, 172] on button "button" at bounding box center [6, 172] width 9 height 9
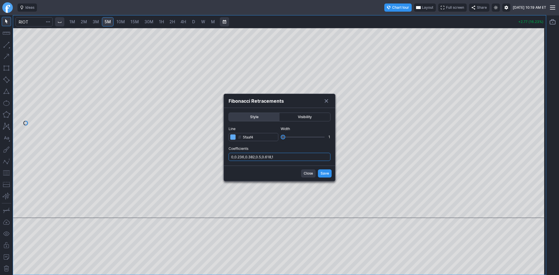
click at [292, 158] on input "0,0.236,0.382,0.5,0.618,1" at bounding box center [280, 157] width 102 height 8
type input "0,0.236,0.382,0.5,0.618,1,.786,1.236"
click at [327, 174] on span "Save" at bounding box center [325, 174] width 8 height 6
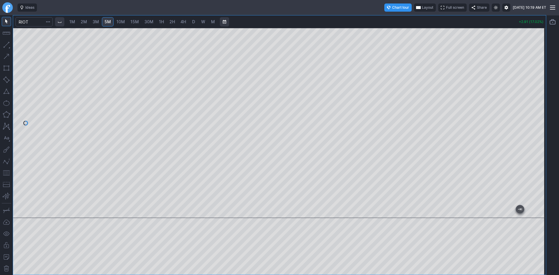
click at [121, 21] on span "10M" at bounding box center [121, 21] width 8 height 5
drag, startPoint x: 540, startPoint y: 79, endPoint x: 540, endPoint y: 113, distance: 34.1
click at [540, 113] on div at bounding box center [540, 122] width 12 height 176
click at [7, 173] on button "button" at bounding box center [6, 172] width 9 height 9
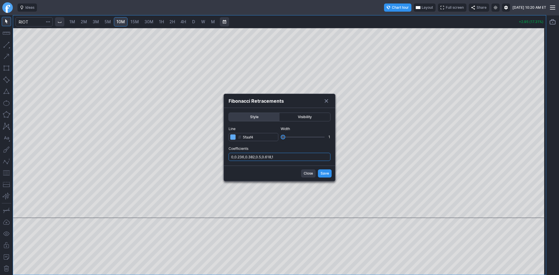
click at [296, 156] on input "0,0.236,0.382,0.5,0.618,1" at bounding box center [280, 157] width 102 height 8
type input "0,0.236,0.382,0.5,0.618,1,.786"
click at [324, 172] on span "Save" at bounding box center [325, 174] width 8 height 6
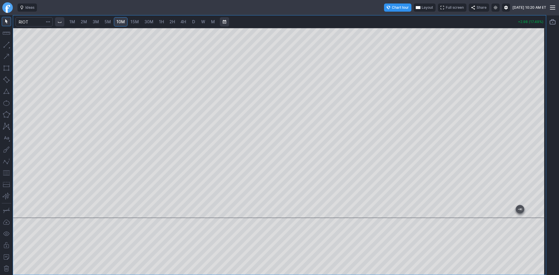
drag, startPoint x: 538, startPoint y: 150, endPoint x: 540, endPoint y: 142, distance: 7.8
click at [540, 142] on div at bounding box center [540, 122] width 12 height 176
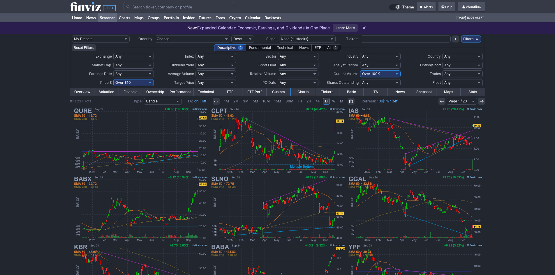
click at [388, 75] on select "Any Under 50K Under 100K Under 500K Under 750K Under 1M Over 0 Over 50K Over 10…" at bounding box center [380, 74] width 40 height 7
select select "o300"
click at [360, 71] on select "Any Under 50K Under 100K Under 500K Under 750K Under 1M Over 0 Over 50K Over 10…" at bounding box center [380, 74] width 40 height 7
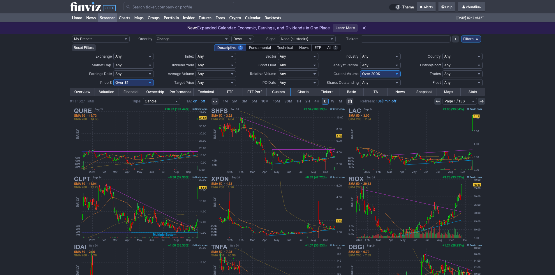
click at [165, 8] on input "Search" at bounding box center [179, 6] width 111 height 9
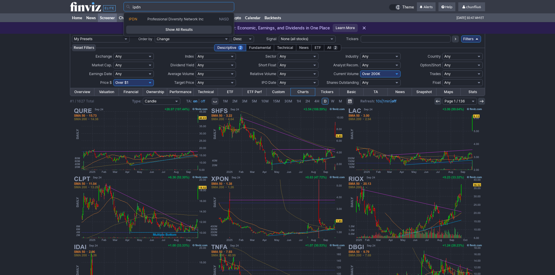
type input "ipdn"
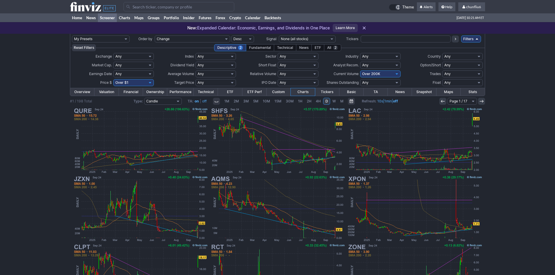
click at [159, 9] on input "Search" at bounding box center [179, 6] width 111 height 9
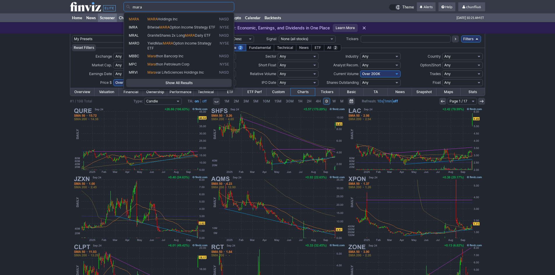
type input "mara"
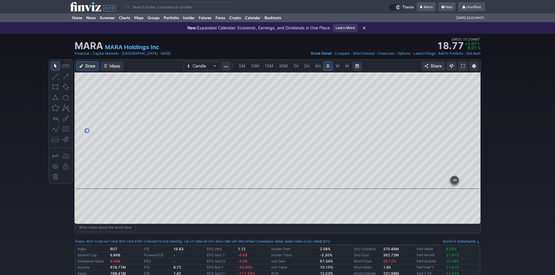
click at [242, 65] on span "5M" at bounding box center [242, 66] width 6 height 5
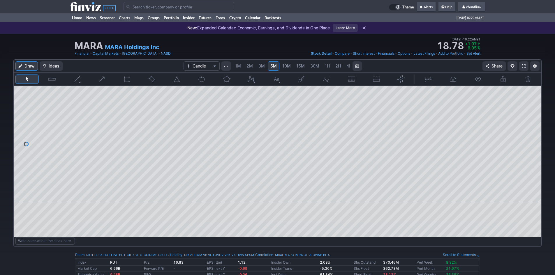
click at [240, 65] on span "1M" at bounding box center [238, 66] width 6 height 5
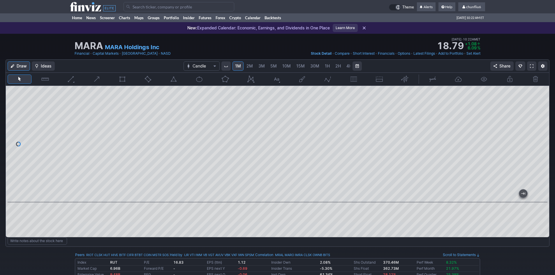
drag, startPoint x: 544, startPoint y: 114, endPoint x: 541, endPoint y: 134, distance: 20.0
click at [541, 134] on div at bounding box center [543, 143] width 12 height 102
click at [534, 64] on link at bounding box center [531, 65] width 9 height 9
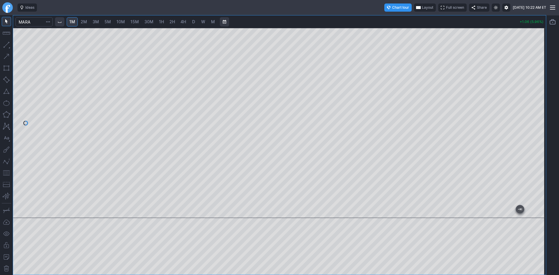
click at [422, 7] on span "Layout" at bounding box center [427, 8] width 11 height 6
click at [398, 19] on button "Layout" at bounding box center [399, 19] width 8 height 8
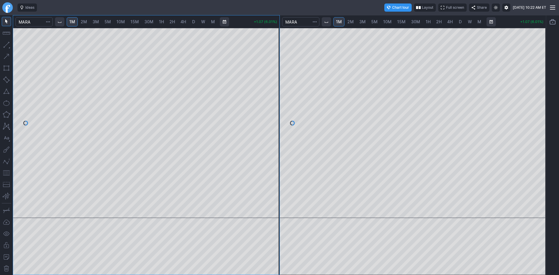
click at [387, 22] on span "10M" at bounding box center [387, 21] width 8 height 5
drag, startPoint x: 542, startPoint y: 57, endPoint x: 538, endPoint y: 100, distance: 43.0
click at [539, 99] on div at bounding box center [540, 122] width 12 height 176
click at [5, 171] on button "button" at bounding box center [6, 172] width 9 height 9
drag, startPoint x: 542, startPoint y: 137, endPoint x: 543, endPoint y: 112, distance: 25.1
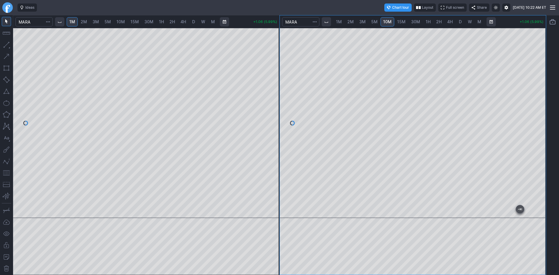
click at [543, 112] on div at bounding box center [540, 122] width 12 height 176
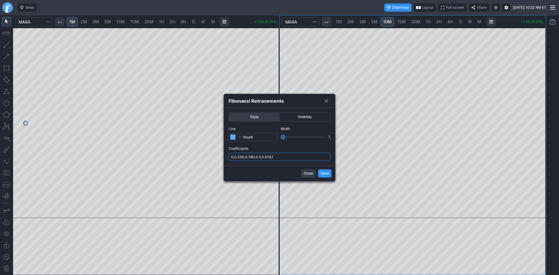
click at [297, 158] on input "0,0.236,0.382,0.5,0.618,1" at bounding box center [280, 157] width 102 height 8
type input "0,0.236,0.382,0.5,0.618,1,.786"
click at [329, 175] on span "Save" at bounding box center [325, 174] width 8 height 6
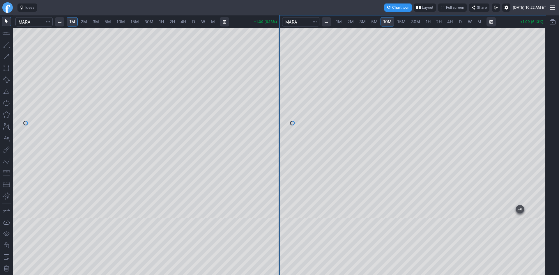
click at [268, 121] on div at bounding box center [146, 123] width 267 height 190
click at [7, 174] on button "button" at bounding box center [6, 172] width 9 height 9
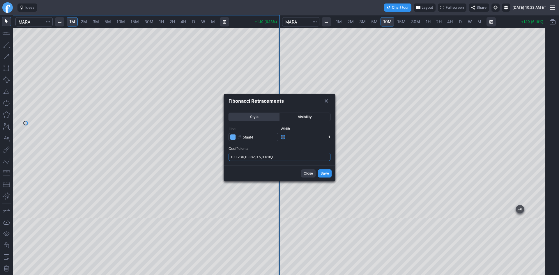
click at [285, 159] on input "0,0.236,0.382,0.5,0.618,1" at bounding box center [280, 157] width 102 height 8
type input "0,0.236,0.382,0.5,0.618,1,.786"
click at [322, 173] on span "Save" at bounding box center [325, 174] width 8 height 6
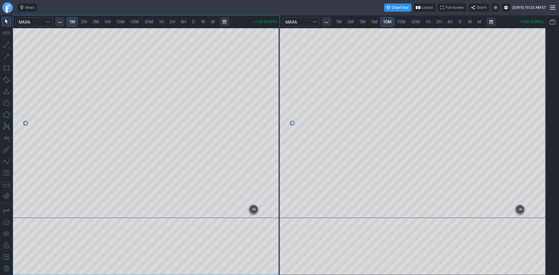
click at [8, 171] on button "button" at bounding box center [6, 172] width 9 height 9
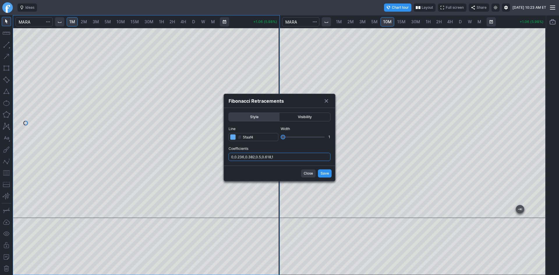
click at [283, 154] on input "0,0.236,0.382,0.5,0.618,1" at bounding box center [280, 157] width 102 height 8
type input "0,0.236,0.382,0.5,0.618,1,.786"
click at [320, 175] on button "Save" at bounding box center [325, 174] width 14 height 8
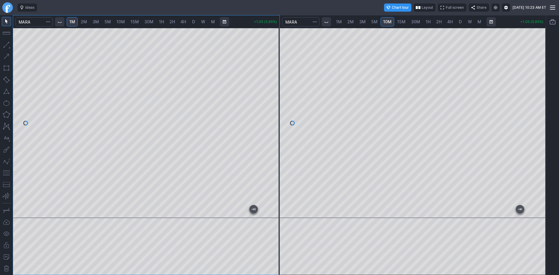
drag, startPoint x: 274, startPoint y: 139, endPoint x: 275, endPoint y: 132, distance: 6.8
click at [275, 132] on div at bounding box center [273, 122] width 12 height 176
click at [274, 149] on div at bounding box center [273, 122] width 12 height 176
click at [274, 77] on div at bounding box center [273, 122] width 12 height 176
drag, startPoint x: 541, startPoint y: 126, endPoint x: 541, endPoint y: 135, distance: 9.3
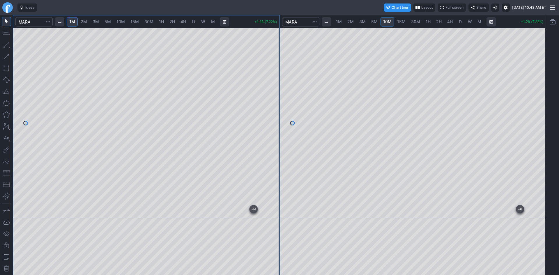
click at [541, 135] on div at bounding box center [540, 122] width 12 height 176
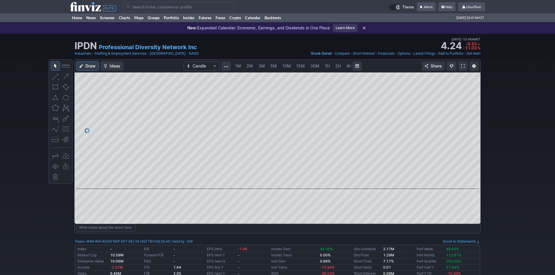
scroll to position [0, 31]
click at [463, 66] on span at bounding box center [462, 66] width 3 height 5
click at [147, 8] on input "Search" at bounding box center [179, 6] width 111 height 9
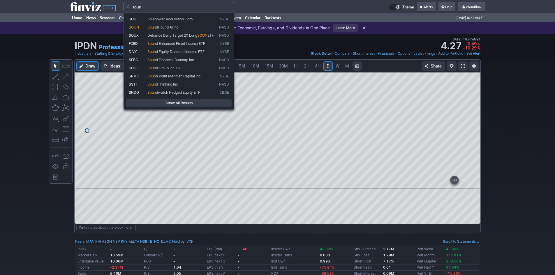
type input "soun"
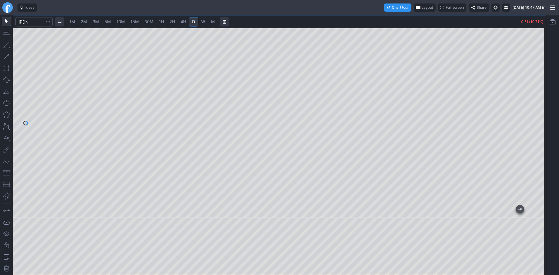
click at [82, 22] on span "2M" at bounding box center [84, 21] width 6 height 5
drag, startPoint x: 540, startPoint y: 90, endPoint x: 540, endPoint y: 115, distance: 25.1
click at [540, 115] on div at bounding box center [540, 122] width 12 height 176
drag, startPoint x: 542, startPoint y: 105, endPoint x: 535, endPoint y: 122, distance: 18.8
click at [535, 122] on div at bounding box center [540, 122] width 12 height 176
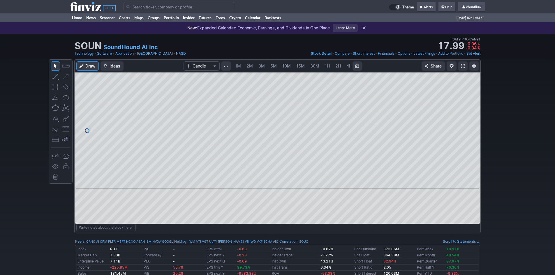
scroll to position [0, 31]
click at [149, 8] on input "Search" at bounding box center [179, 6] width 111 height 9
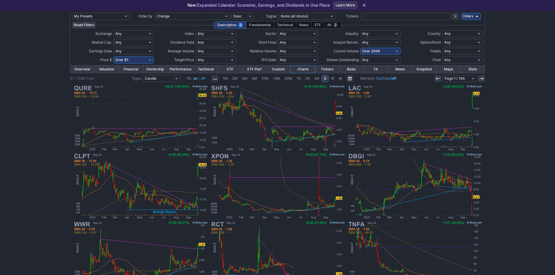
scroll to position [58, 0]
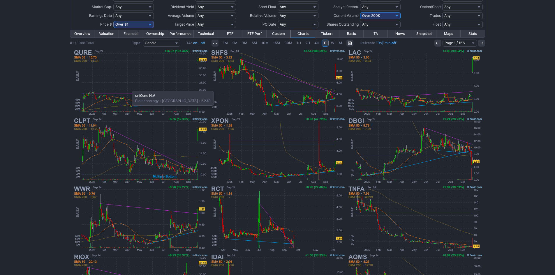
click at [129, 88] on img at bounding box center [140, 82] width 136 height 68
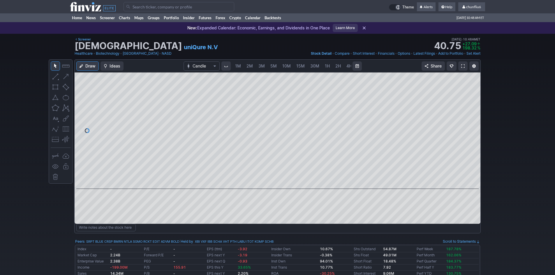
scroll to position [0, 31]
click at [240, 64] on span "5M" at bounding box center [242, 66] width 6 height 5
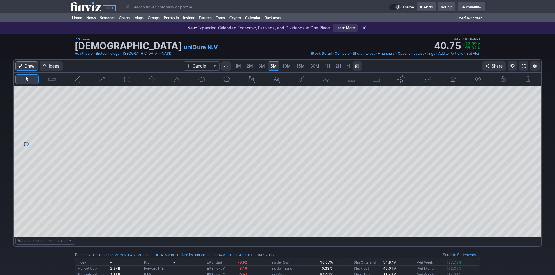
click at [524, 67] on span at bounding box center [523, 66] width 3 height 5
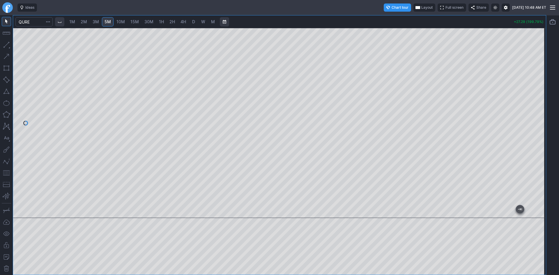
click at [74, 21] on span "1M" at bounding box center [72, 21] width 6 height 5
drag, startPoint x: 542, startPoint y: 84, endPoint x: 541, endPoint y: 76, distance: 8.2
click at [541, 76] on div at bounding box center [540, 122] width 12 height 176
click at [534, 125] on div at bounding box center [279, 123] width 533 height 190
click at [4, 172] on button "button" at bounding box center [6, 172] width 9 height 9
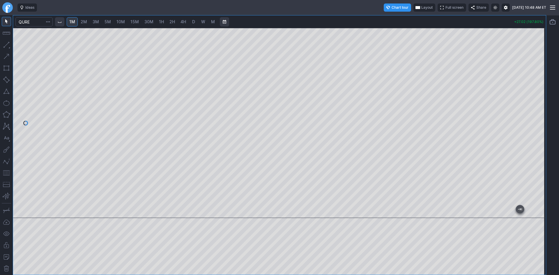
drag, startPoint x: 540, startPoint y: 68, endPoint x: 535, endPoint y: 89, distance: 21.2
click at [535, 89] on div at bounding box center [540, 122] width 12 height 176
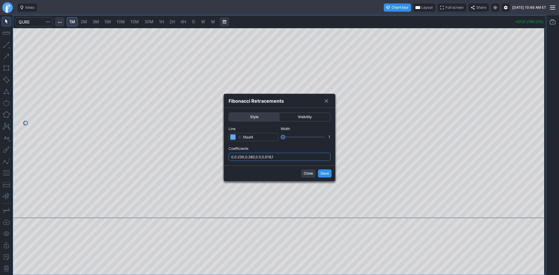
click at [282, 158] on input "0,0.236,0.382,0.5,0.618,1" at bounding box center [280, 157] width 102 height 8
type input "0,0.236,0.382,0.5,0.618,1,.786"
click at [327, 172] on span "Save" at bounding box center [325, 174] width 8 height 6
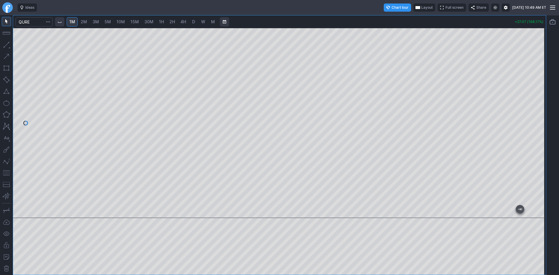
drag, startPoint x: 2, startPoint y: 171, endPoint x: 10, endPoint y: 170, distance: 8.9
click at [3, 171] on button "button" at bounding box center [6, 172] width 9 height 9
drag, startPoint x: 540, startPoint y: 98, endPoint x: 542, endPoint y: 94, distance: 4.4
click at [542, 94] on div at bounding box center [540, 122] width 12 height 176
drag, startPoint x: 537, startPoint y: 89, endPoint x: 540, endPoint y: 80, distance: 9.3
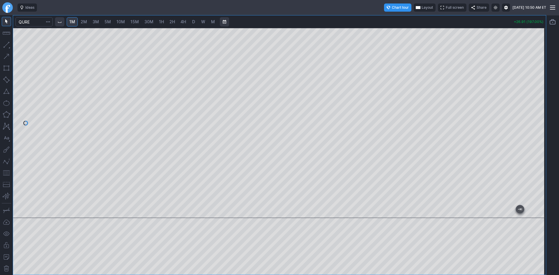
click at [540, 80] on div at bounding box center [540, 122] width 12 height 176
